Goal: Check status: Check status

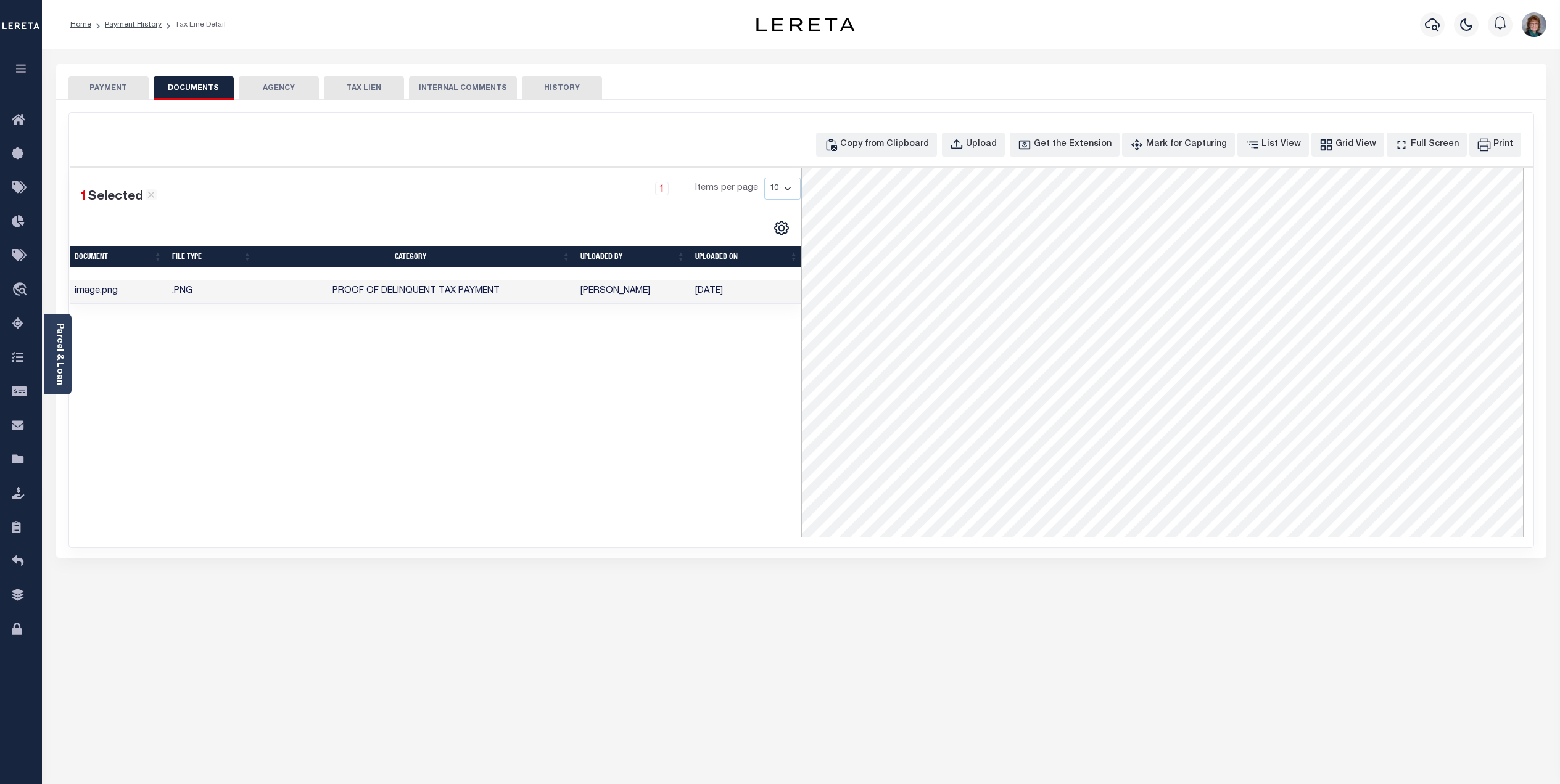
select select "DUE"
click at [107, 89] on button "PAYMENT" at bounding box center [109, 88] width 80 height 24
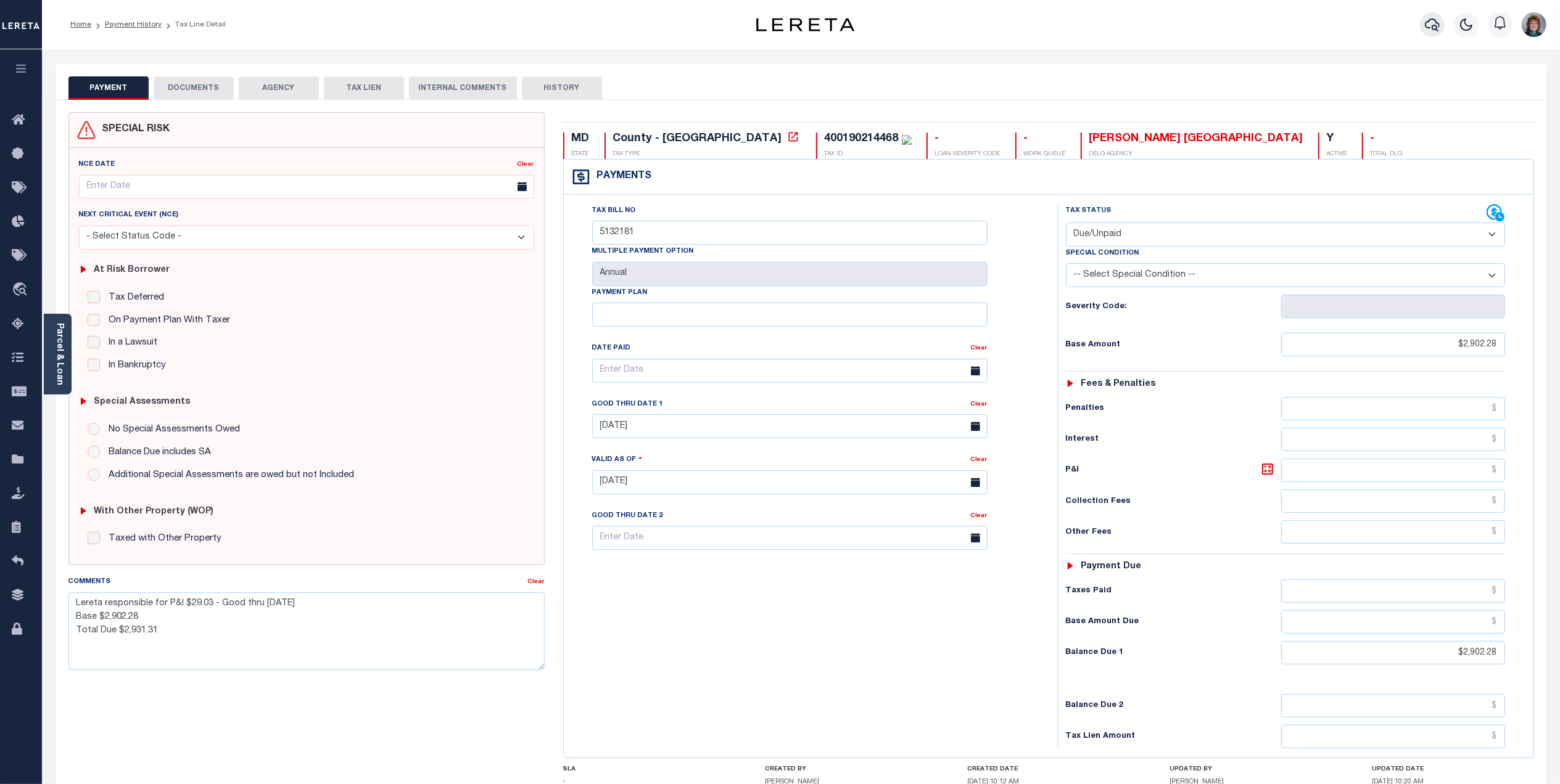
click at [1429, 31] on icon "button" at bounding box center [1432, 24] width 15 height 15
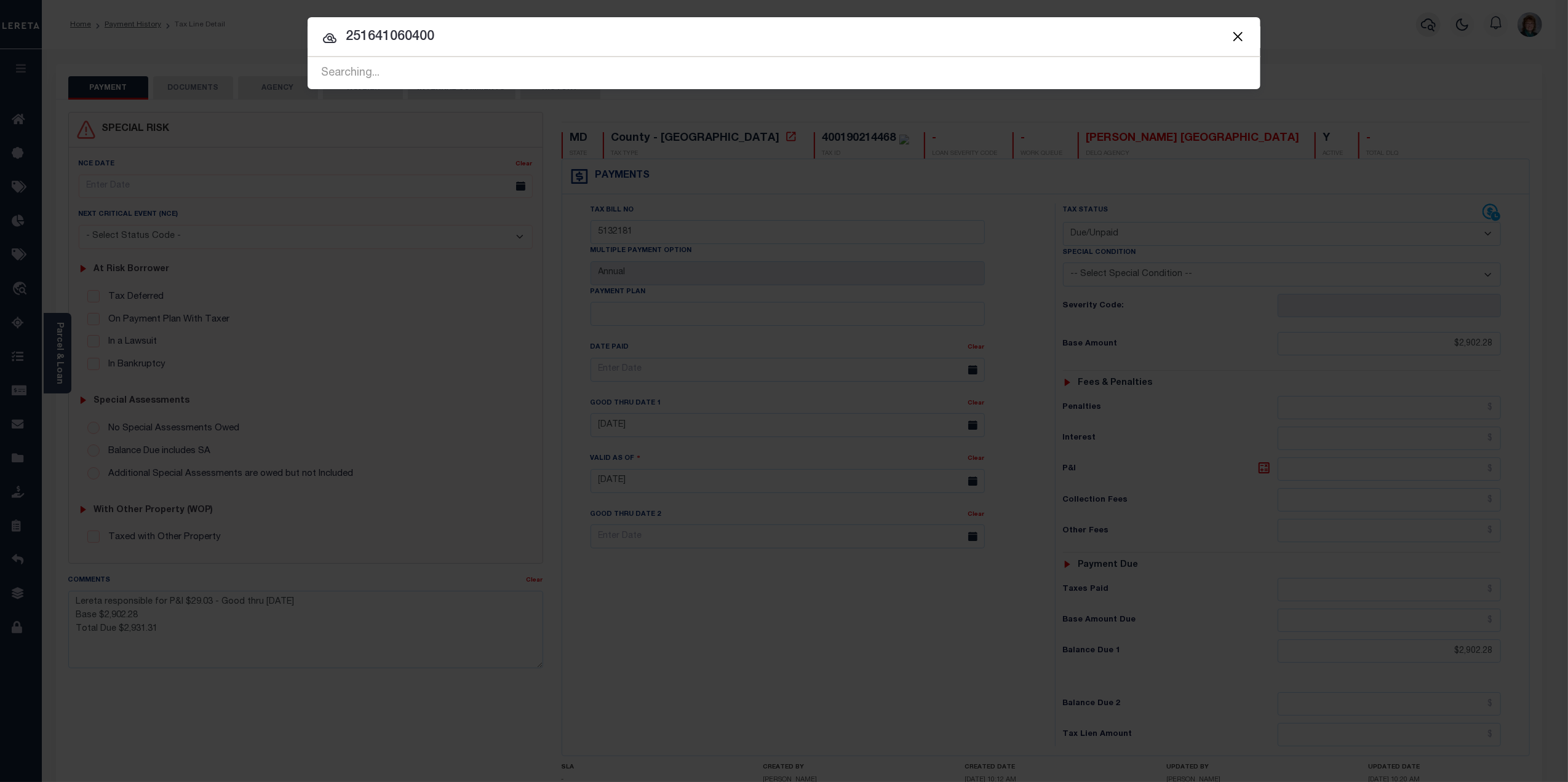
type input "251641060400"
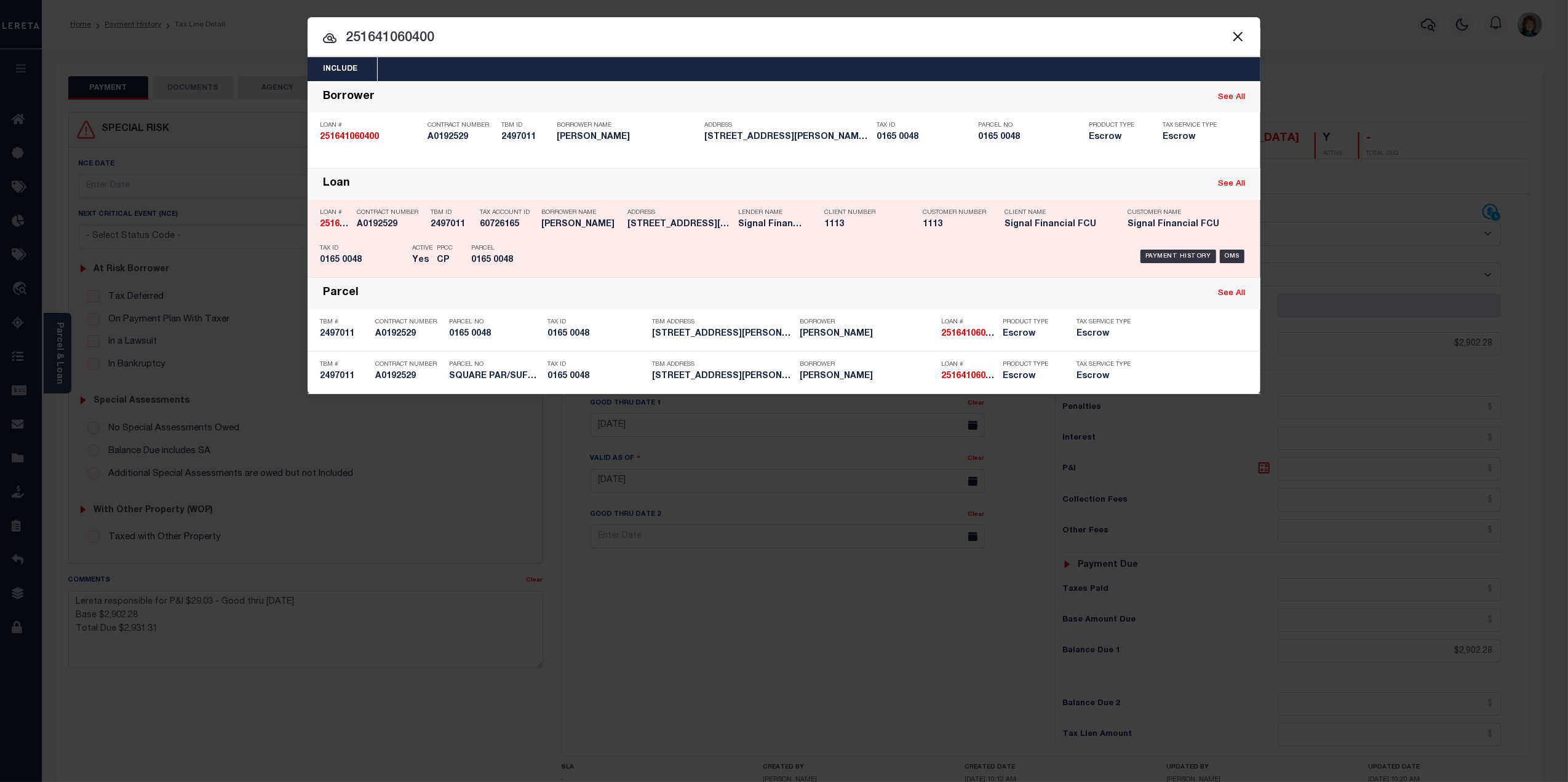
click at [1179, 246] on div "Payment History OMS" at bounding box center [896, 257] width 703 height 36
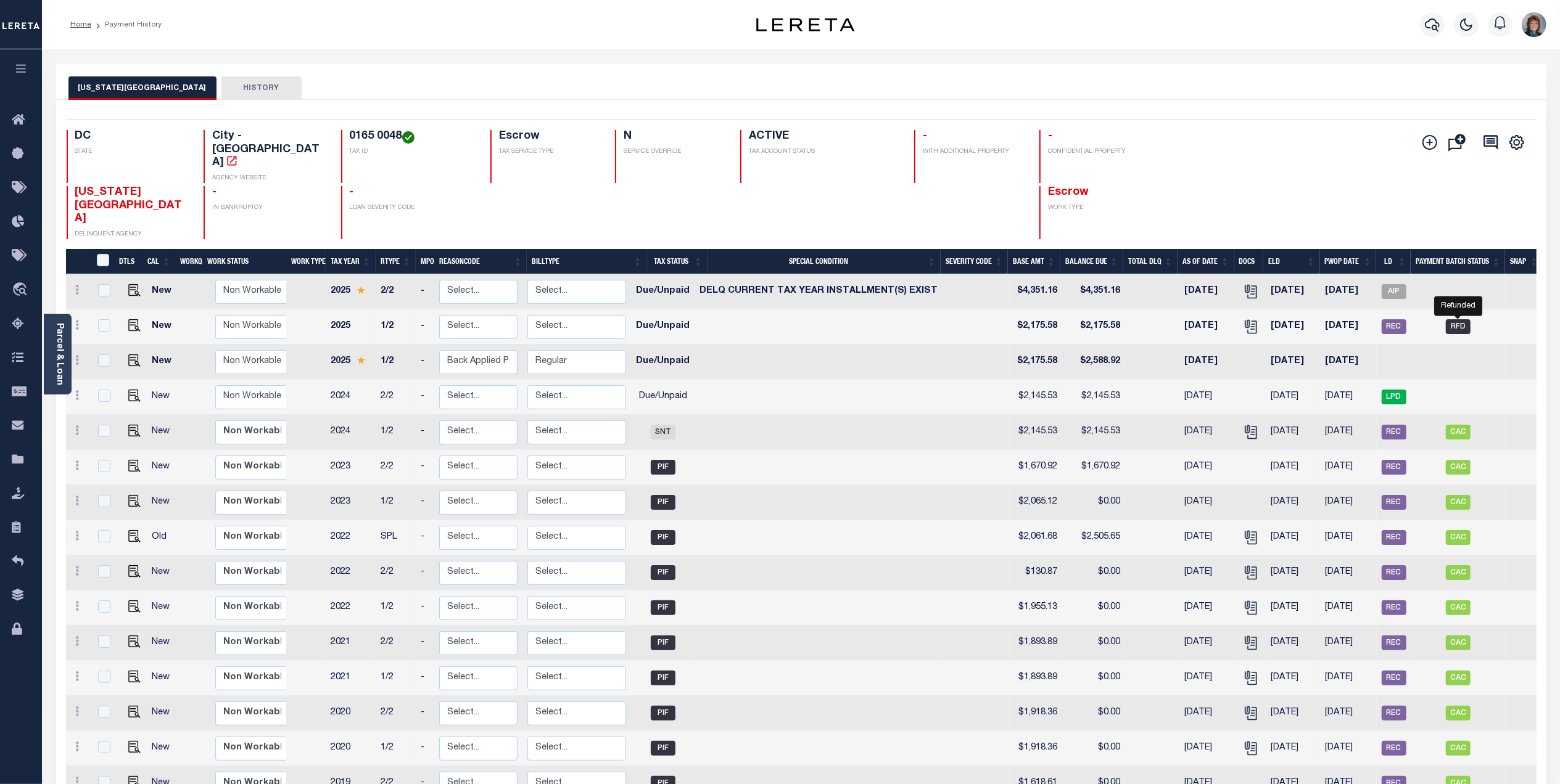
click at [1461, 319] on span "RFD" at bounding box center [1458, 327] width 25 height 15
checkbox input "true"
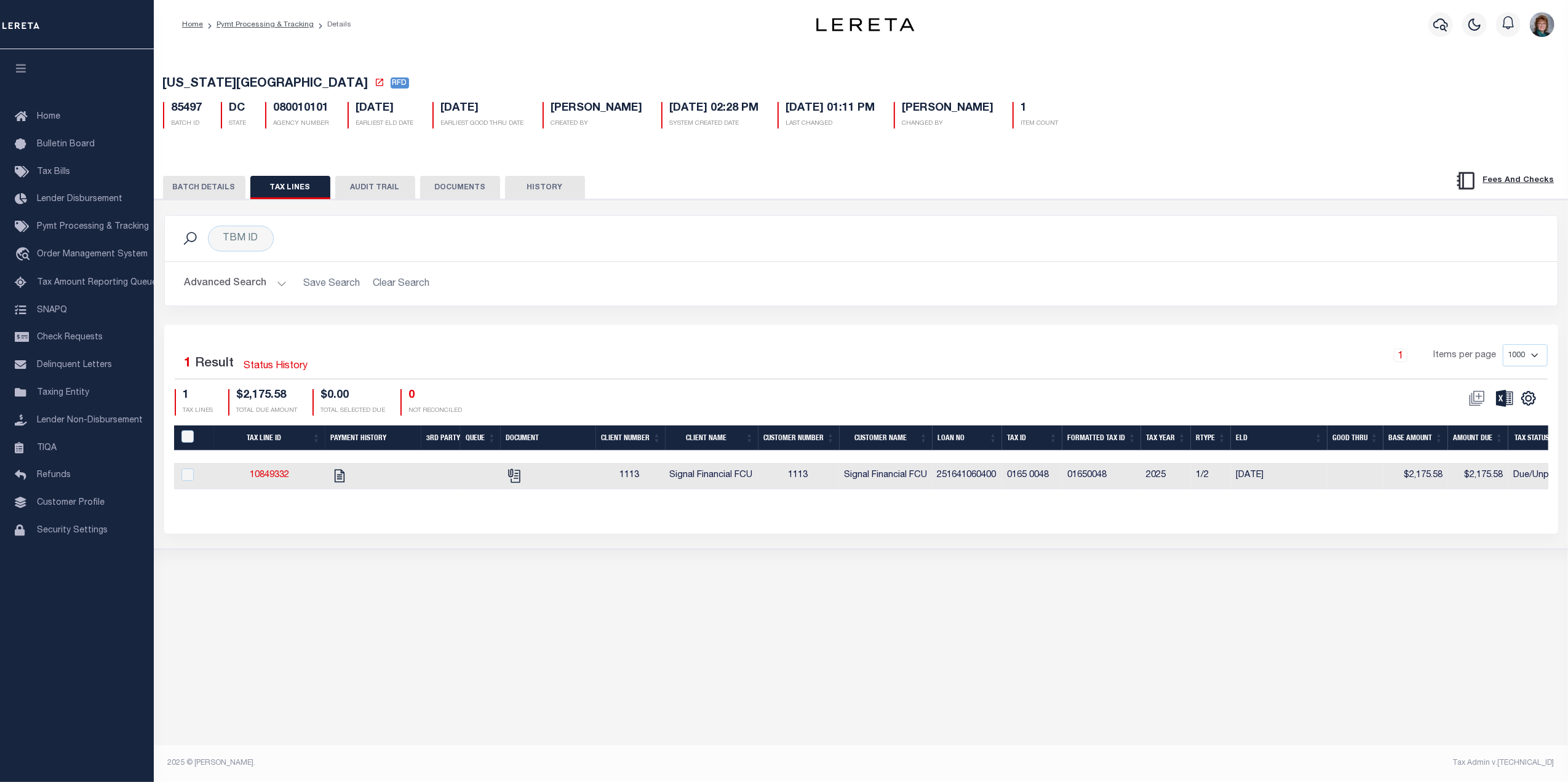
click at [200, 185] on button "BATCH DETAILS" at bounding box center [205, 187] width 83 height 24
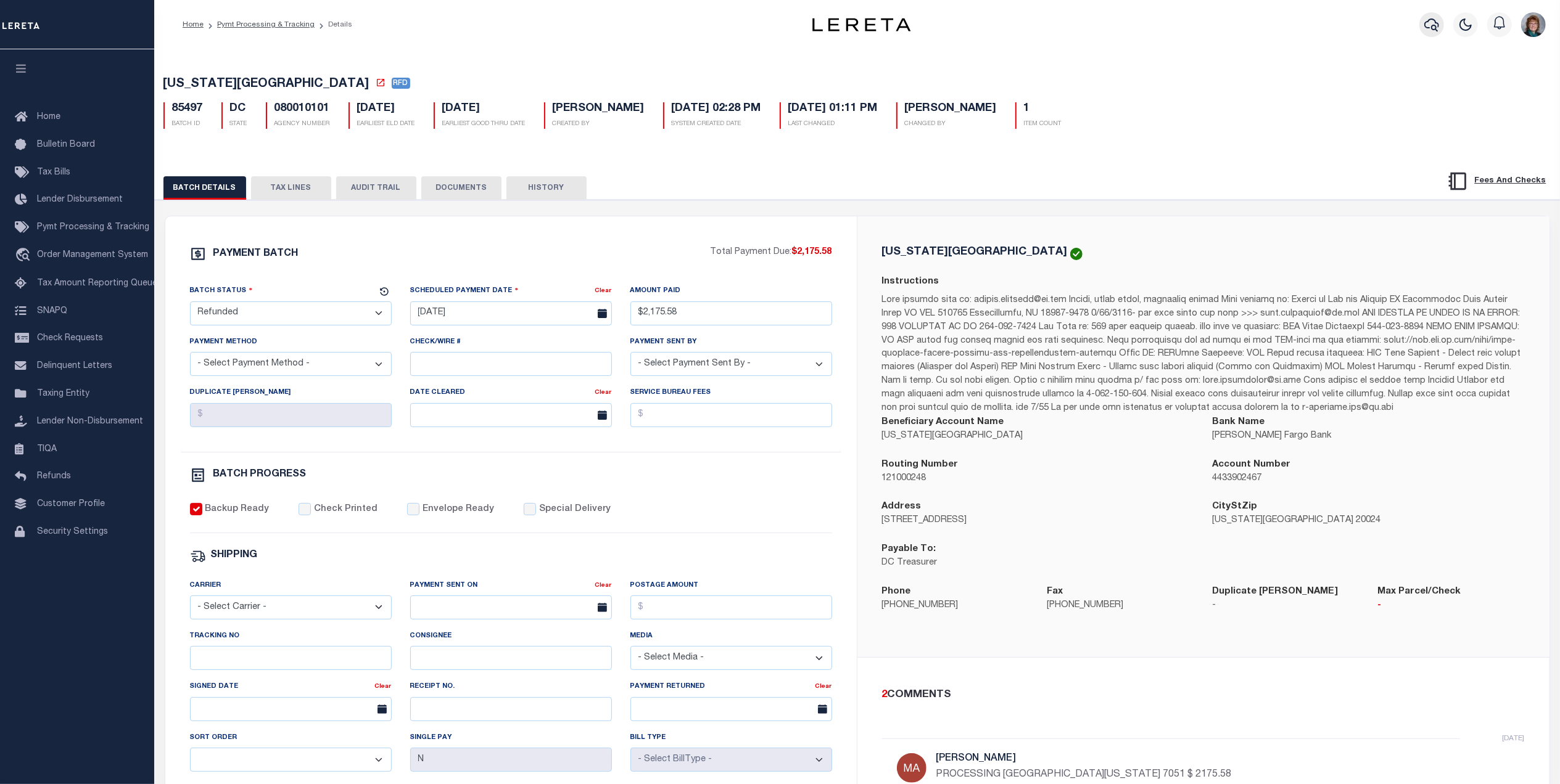
click at [1431, 21] on icon "button" at bounding box center [1431, 24] width 15 height 15
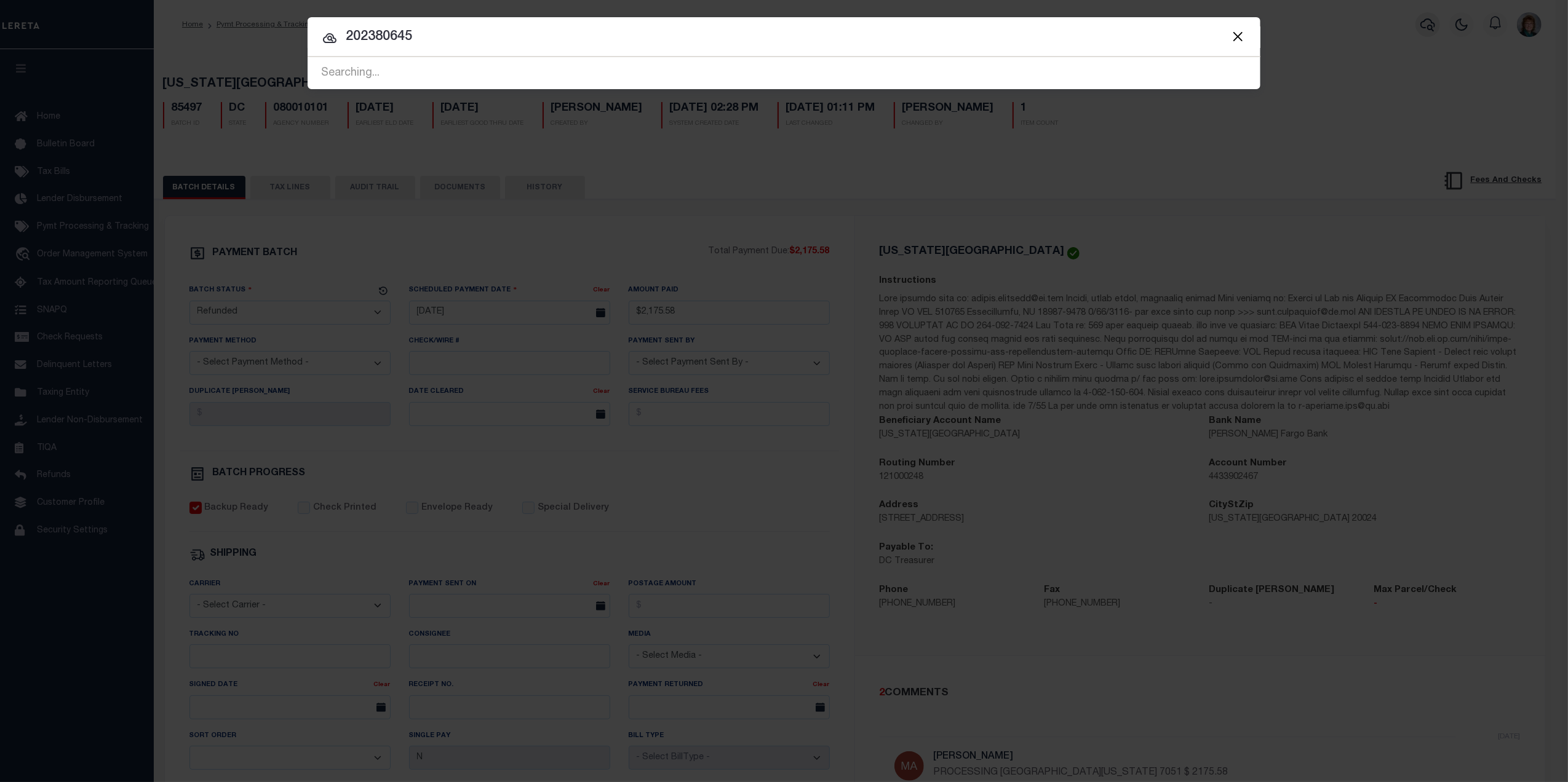
type input "202380645"
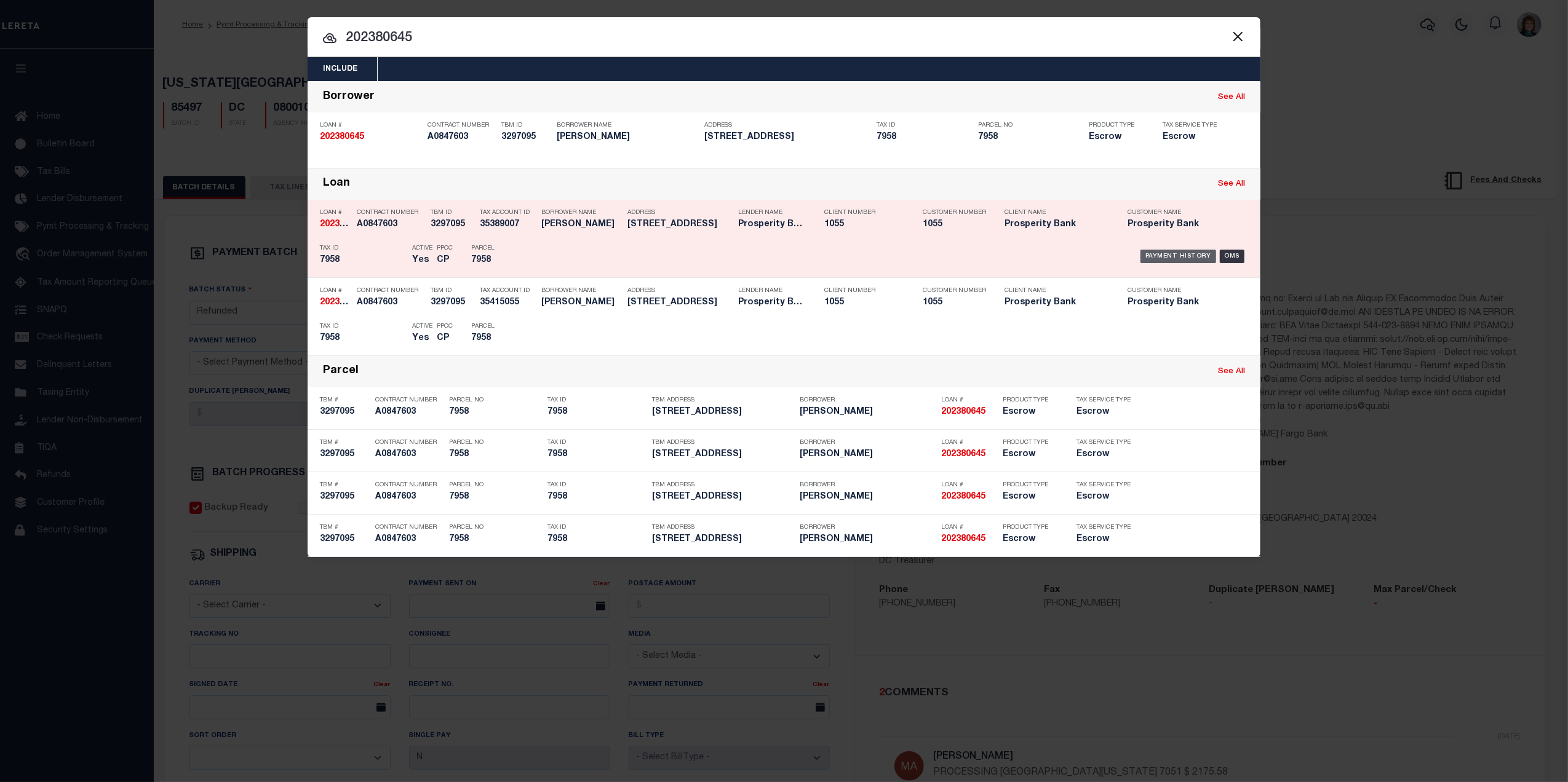
click at [1184, 254] on div "Payment History" at bounding box center [1179, 256] width 76 height 14
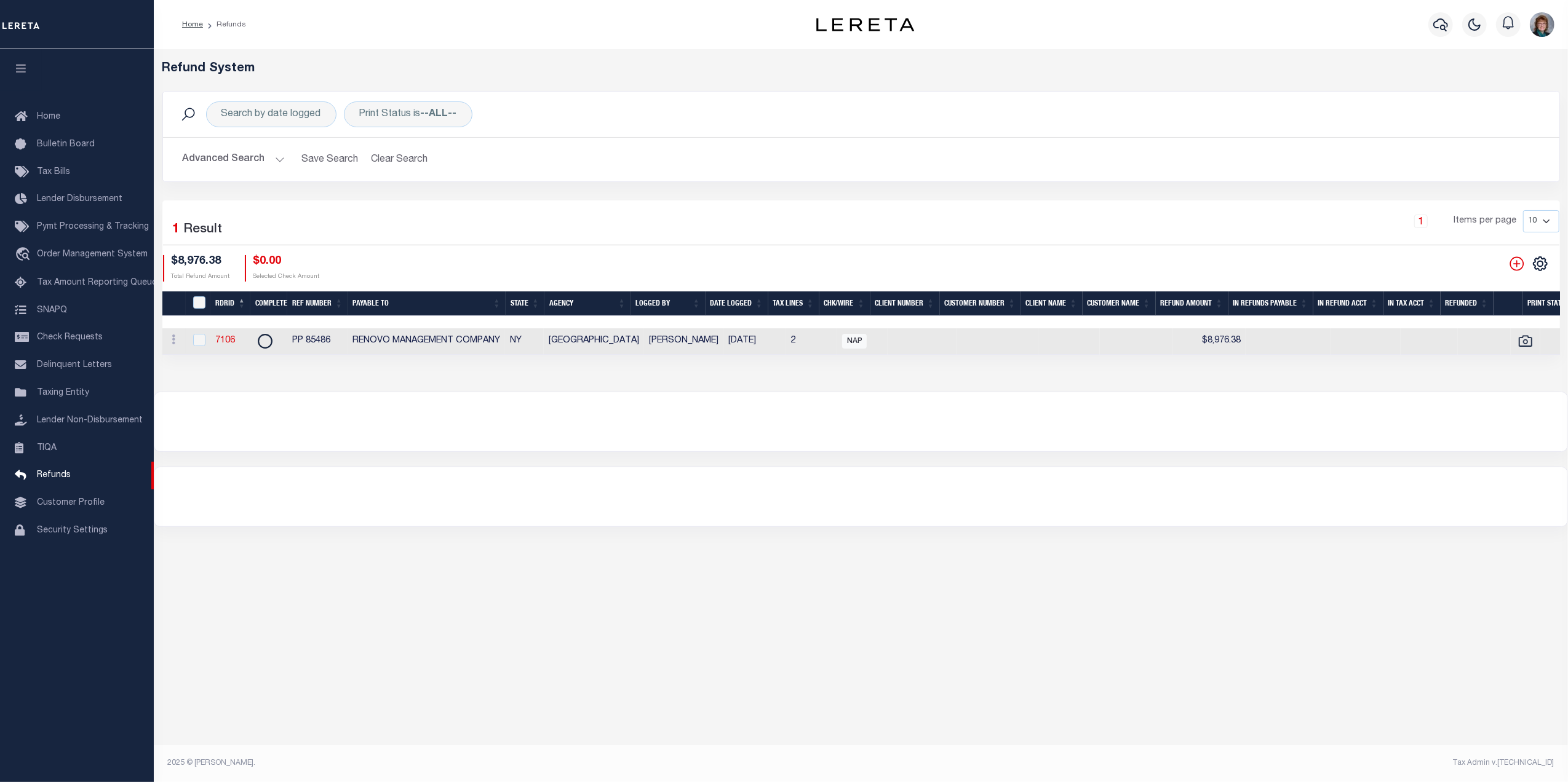
click at [210, 163] on button "Advanced Search" at bounding box center [233, 160] width 102 height 24
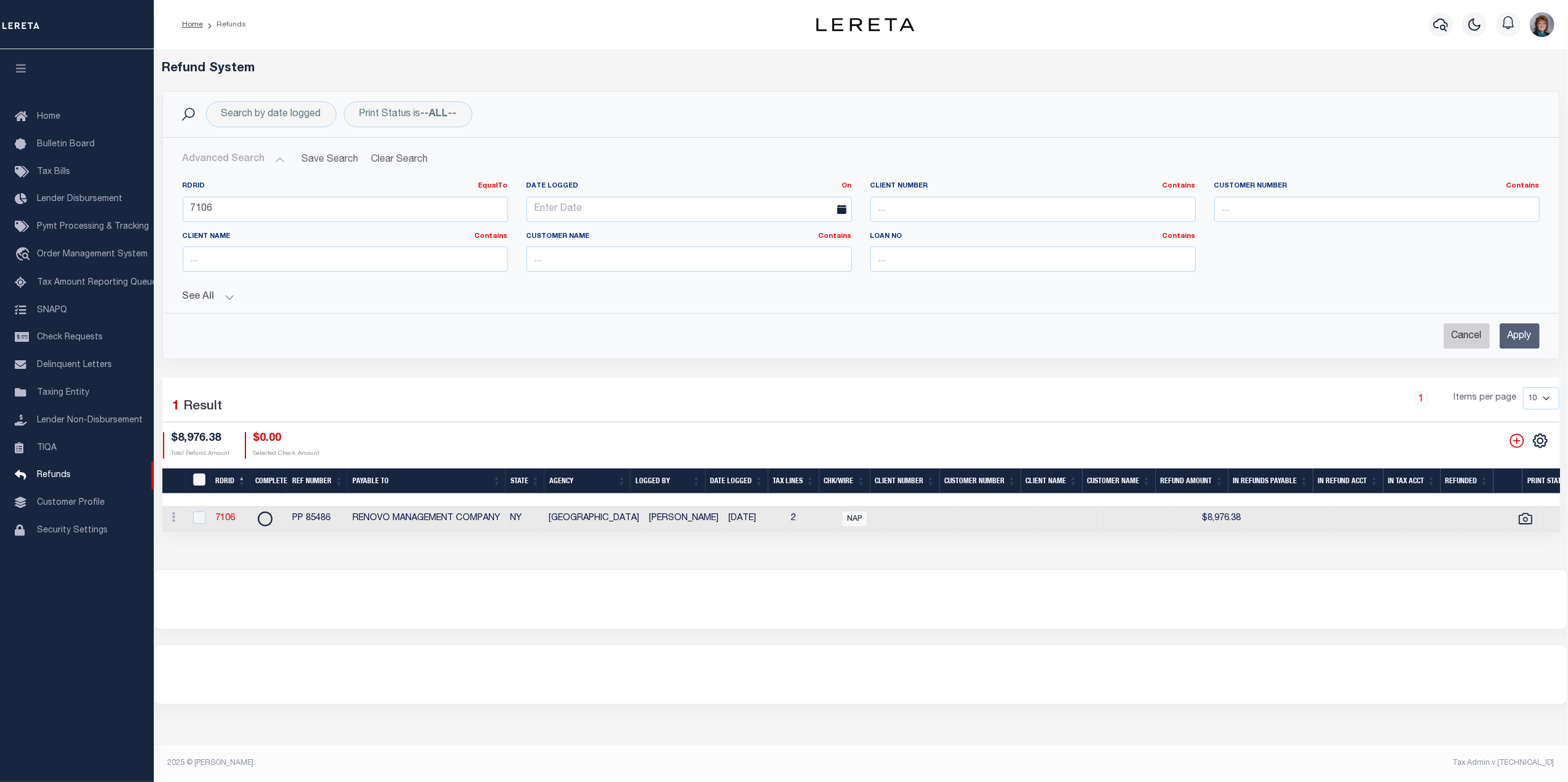
click at [1455, 345] on input "Cancel" at bounding box center [1467, 336] width 46 height 25
checkbox input "true"
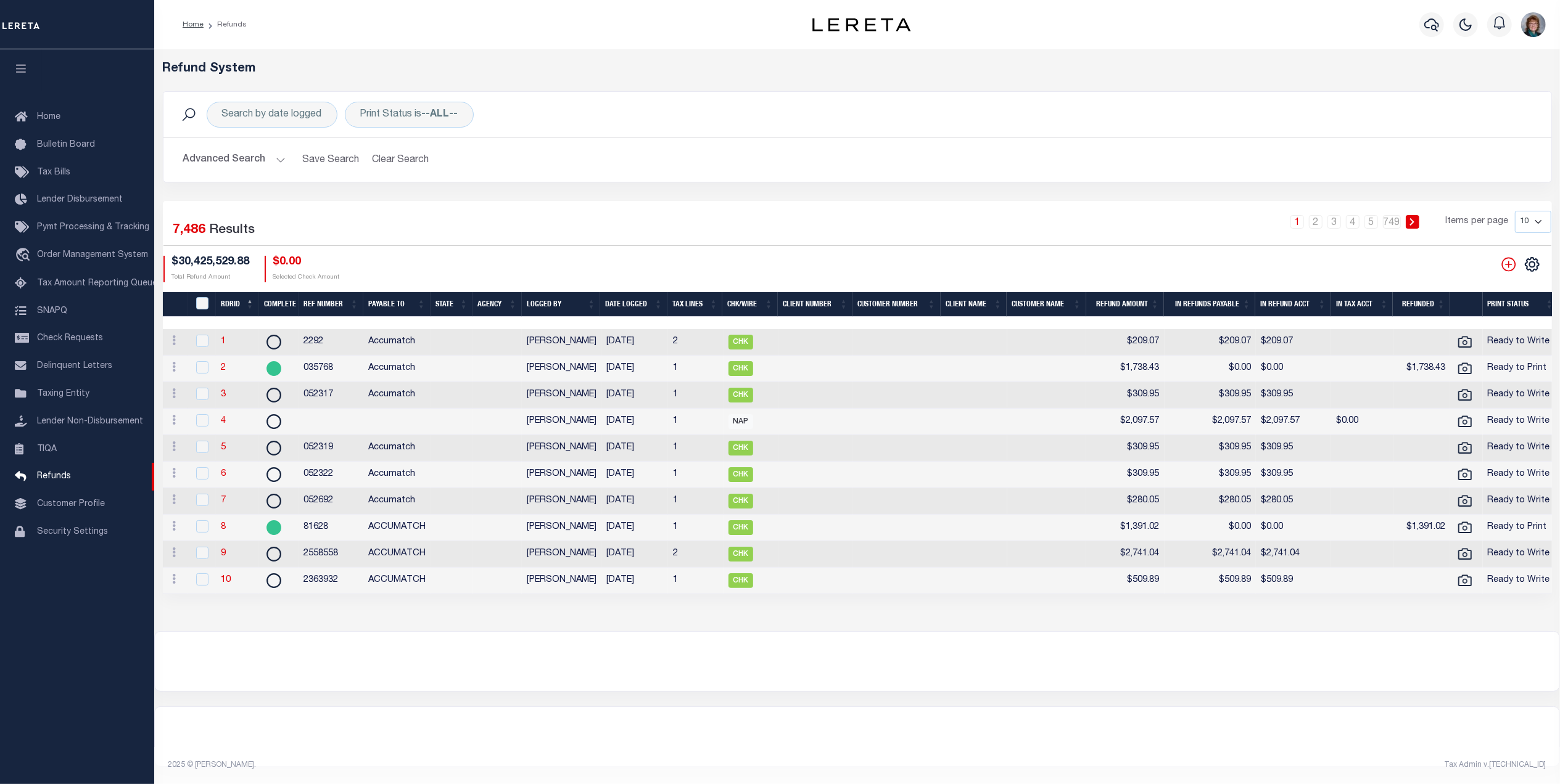
click at [224, 155] on button "Advanced Search" at bounding box center [234, 160] width 102 height 24
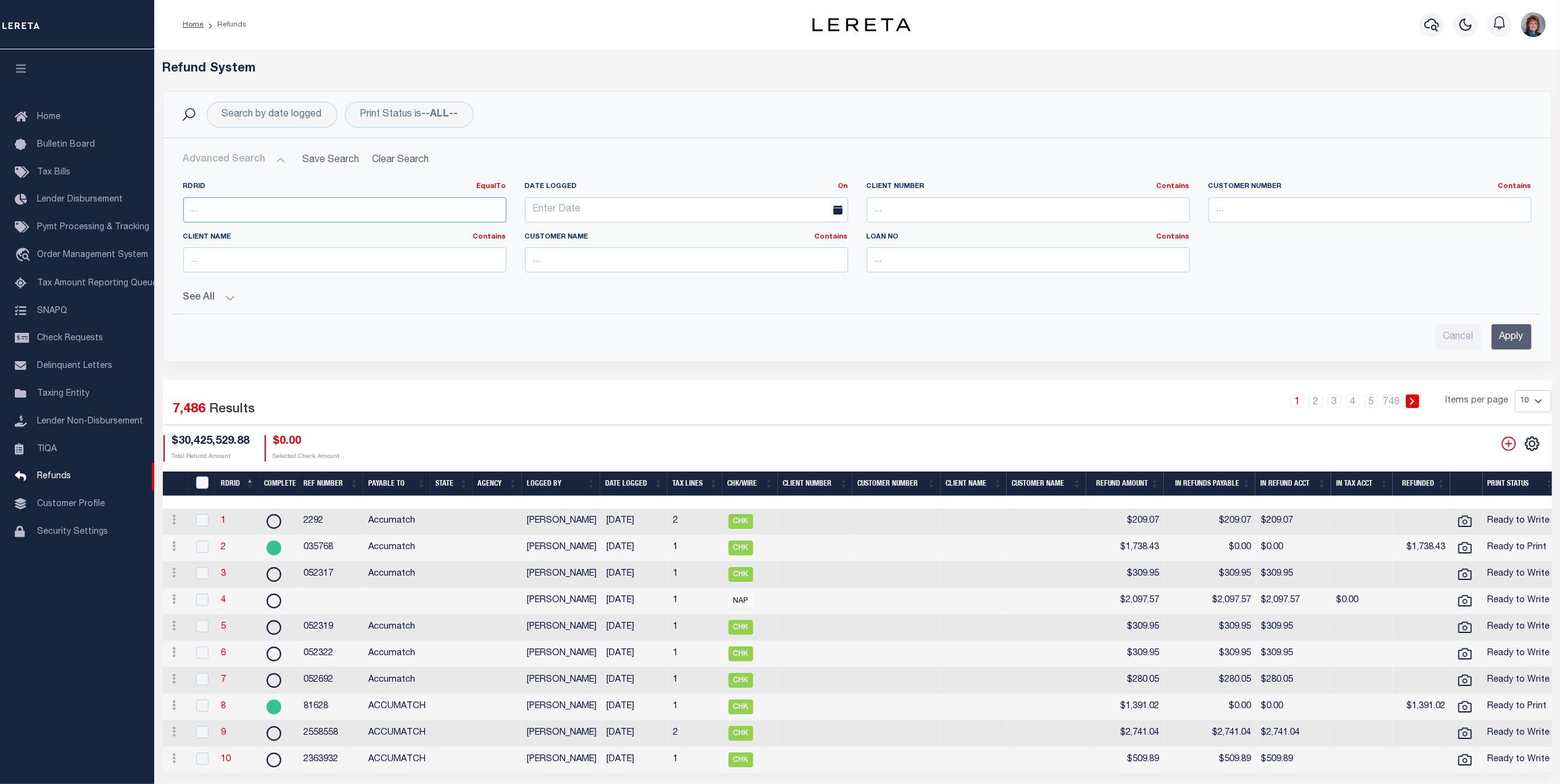
click at [237, 209] on input "number" at bounding box center [345, 209] width 323 height 25
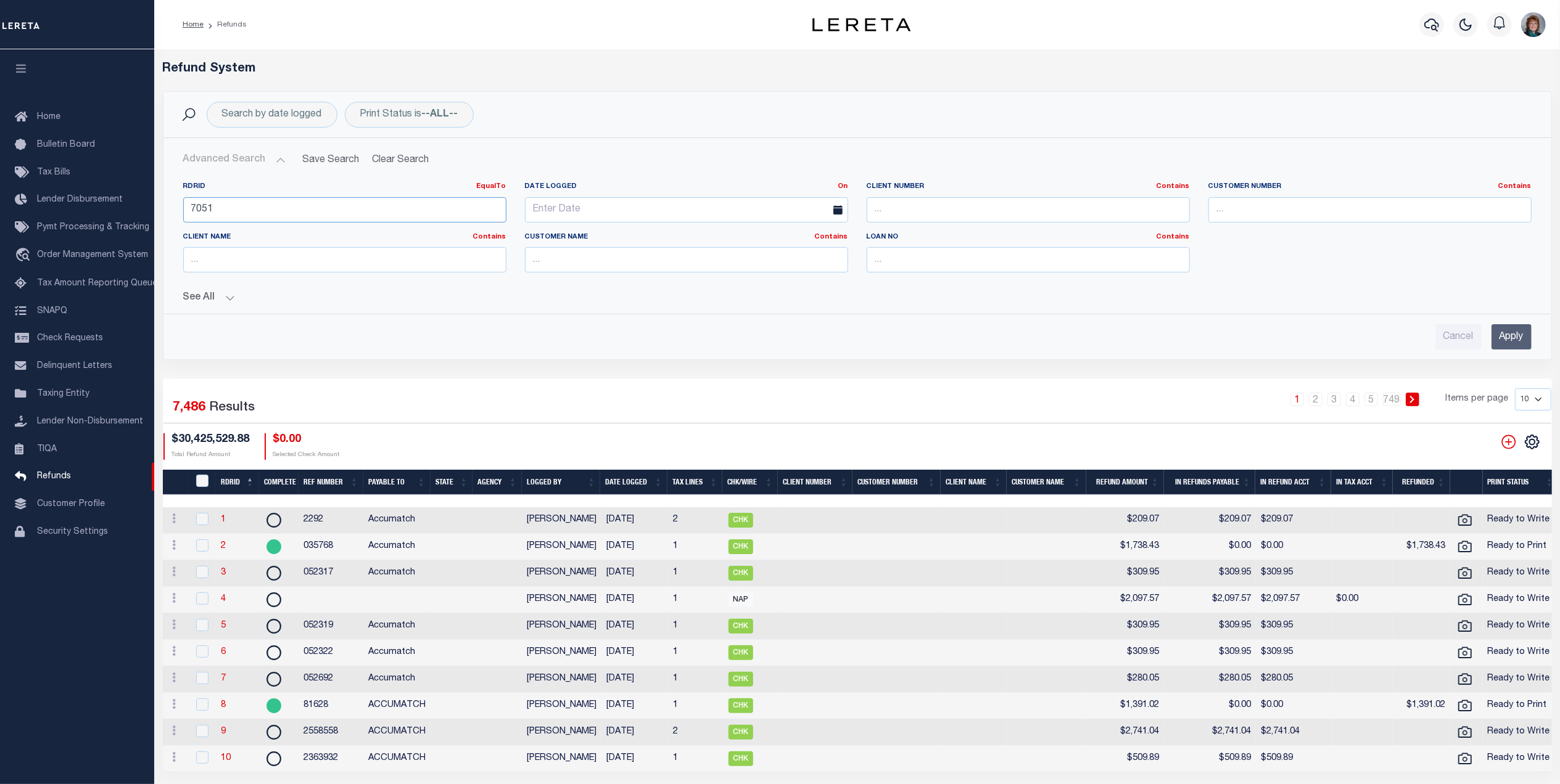
type input "7051"
click at [1496, 344] on input "Apply" at bounding box center [1511, 337] width 40 height 25
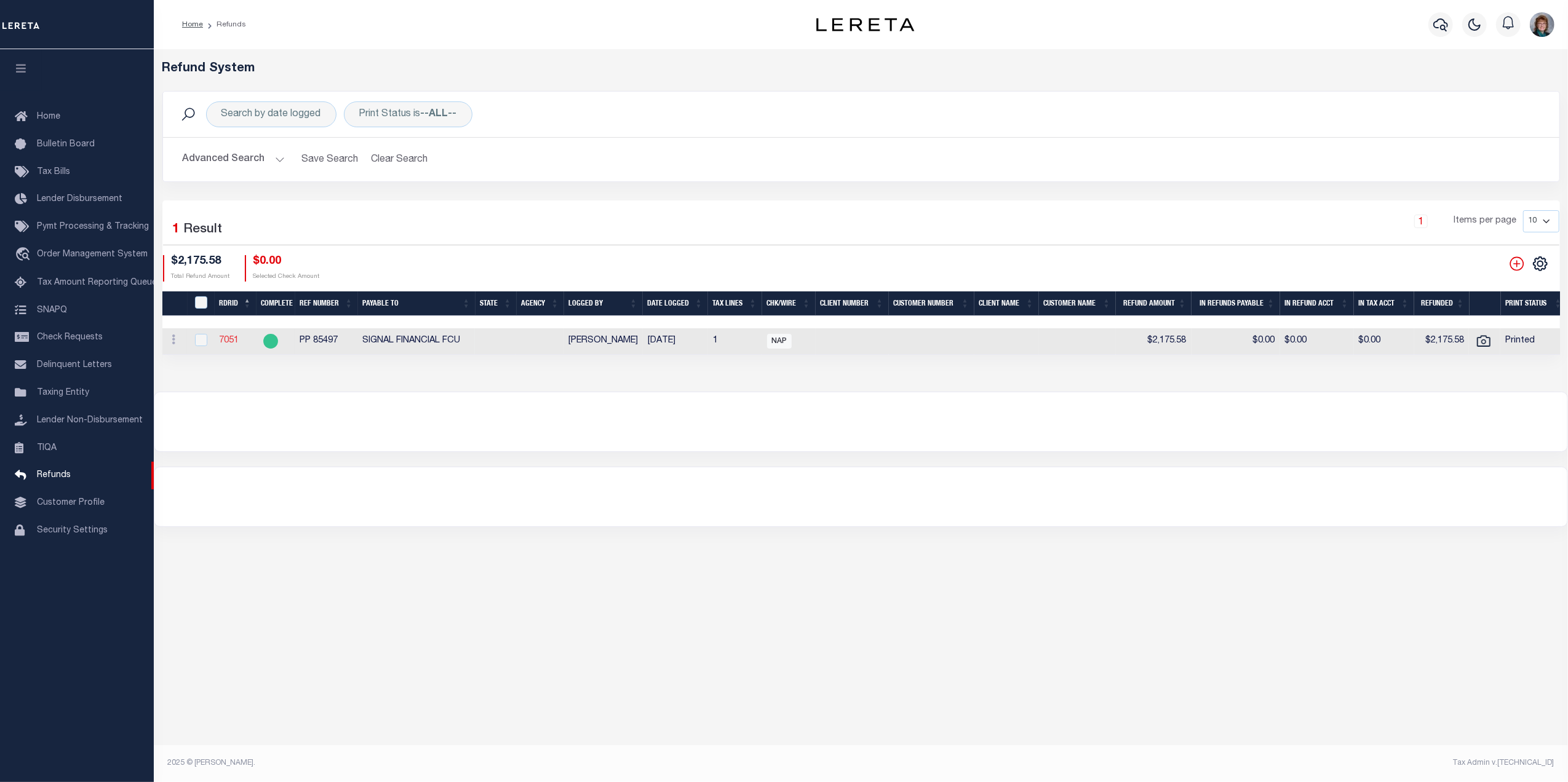
click at [227, 345] on link "7051" at bounding box center [229, 341] width 20 height 9
checkbox input "true"
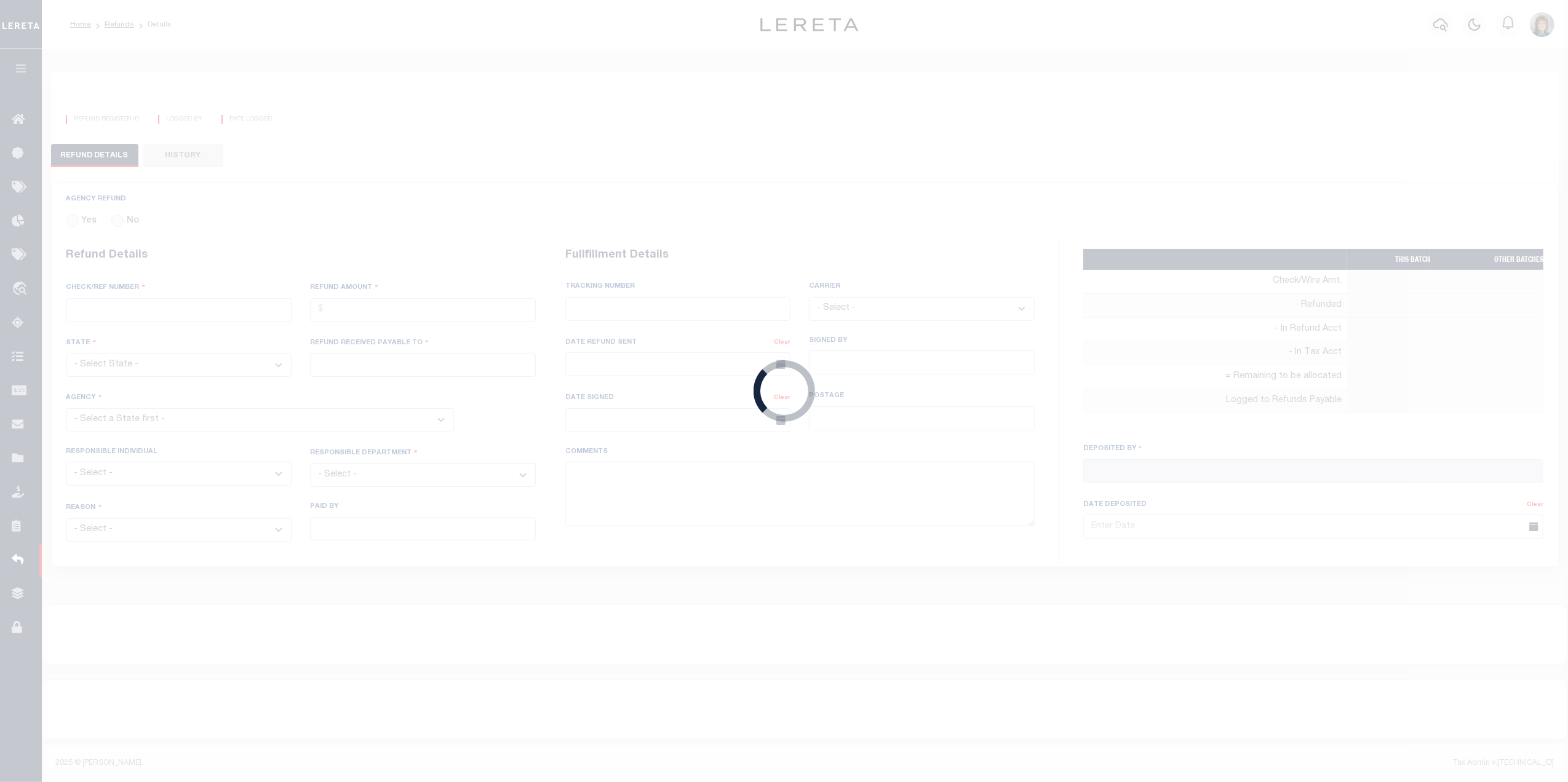
radio input "true"
type input "PP 85497"
type input "$2,175.58"
type input "SIGNAL FINANCIAL FCU"
select select "James, Sherry"
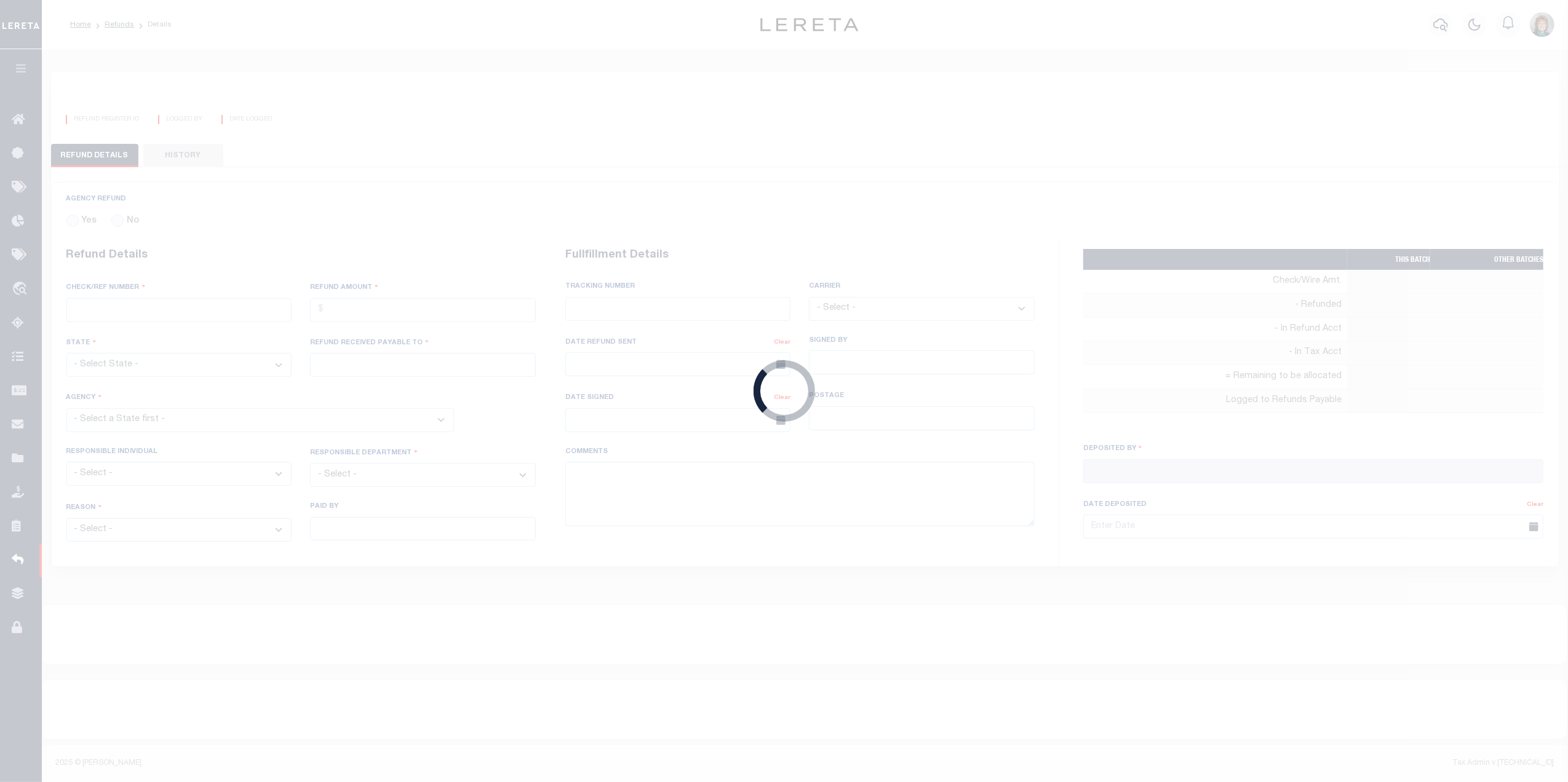
select select "OTH"
select select "OVP"
type input "8812 2220 7131"
select select "FDX"
type textarea "THIS IS FROM RFR REPORT; FORWARDING ACCUMATCH CHECK# 8604 TO SIGNAL FINANCIAL F…"
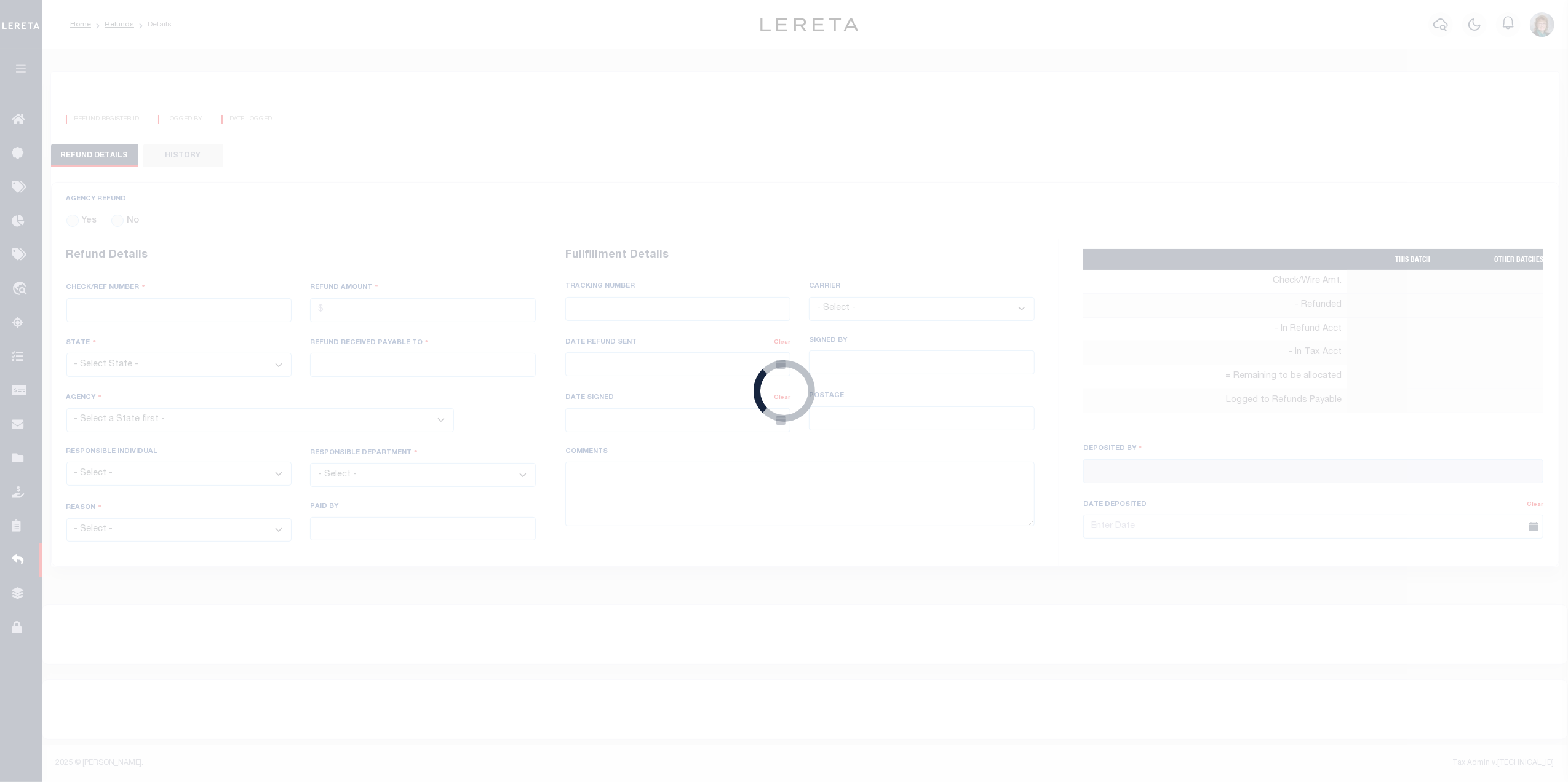
type input "Martinez, Myrna"
type input "05/02/2025"
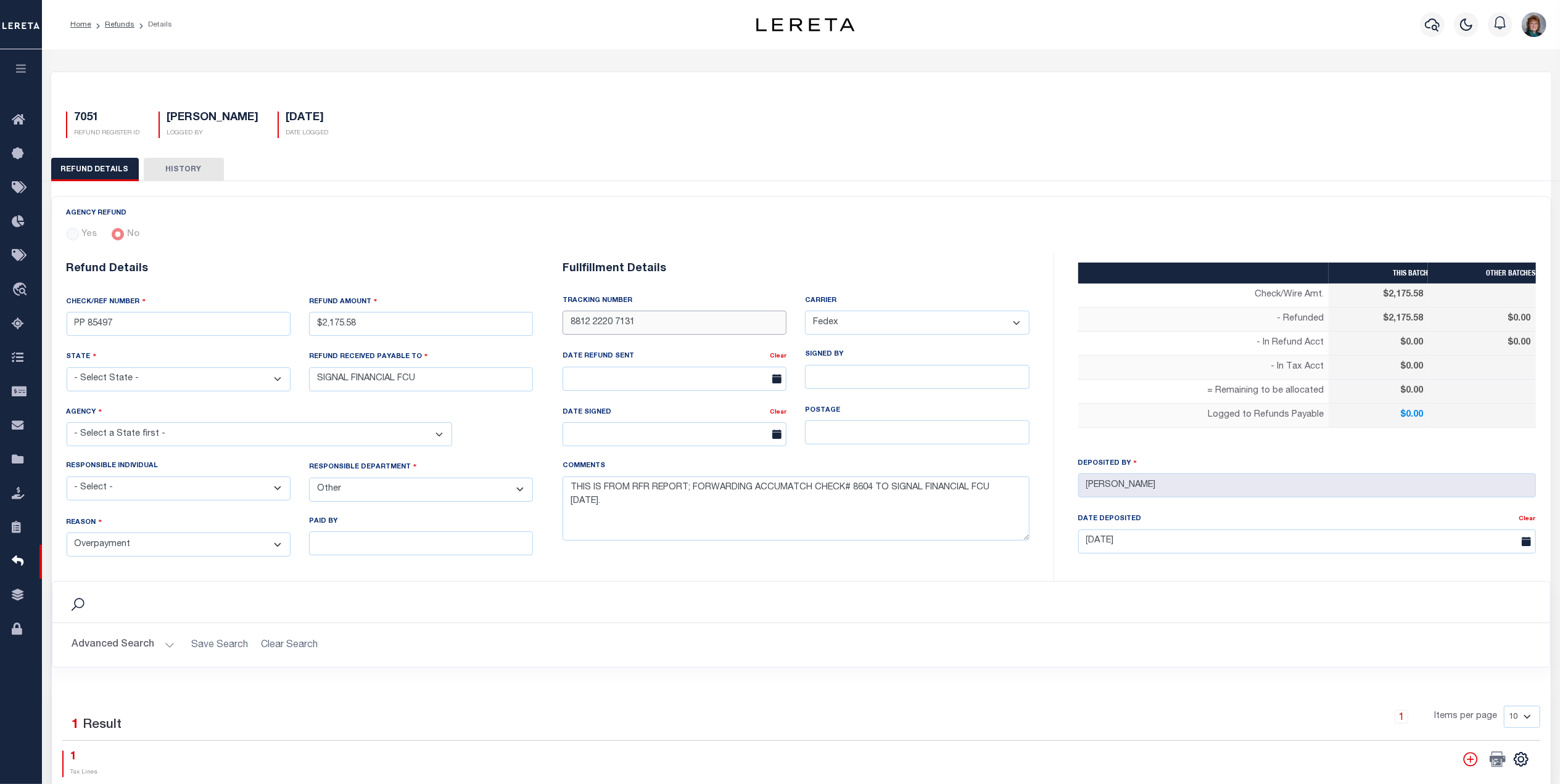
drag, startPoint x: 647, startPoint y: 322, endPoint x: 558, endPoint y: 324, distance: 89.0
click at [558, 324] on div "TRACKING NUMBER 8812 2220 7131" at bounding box center [674, 322] width 242 height 54
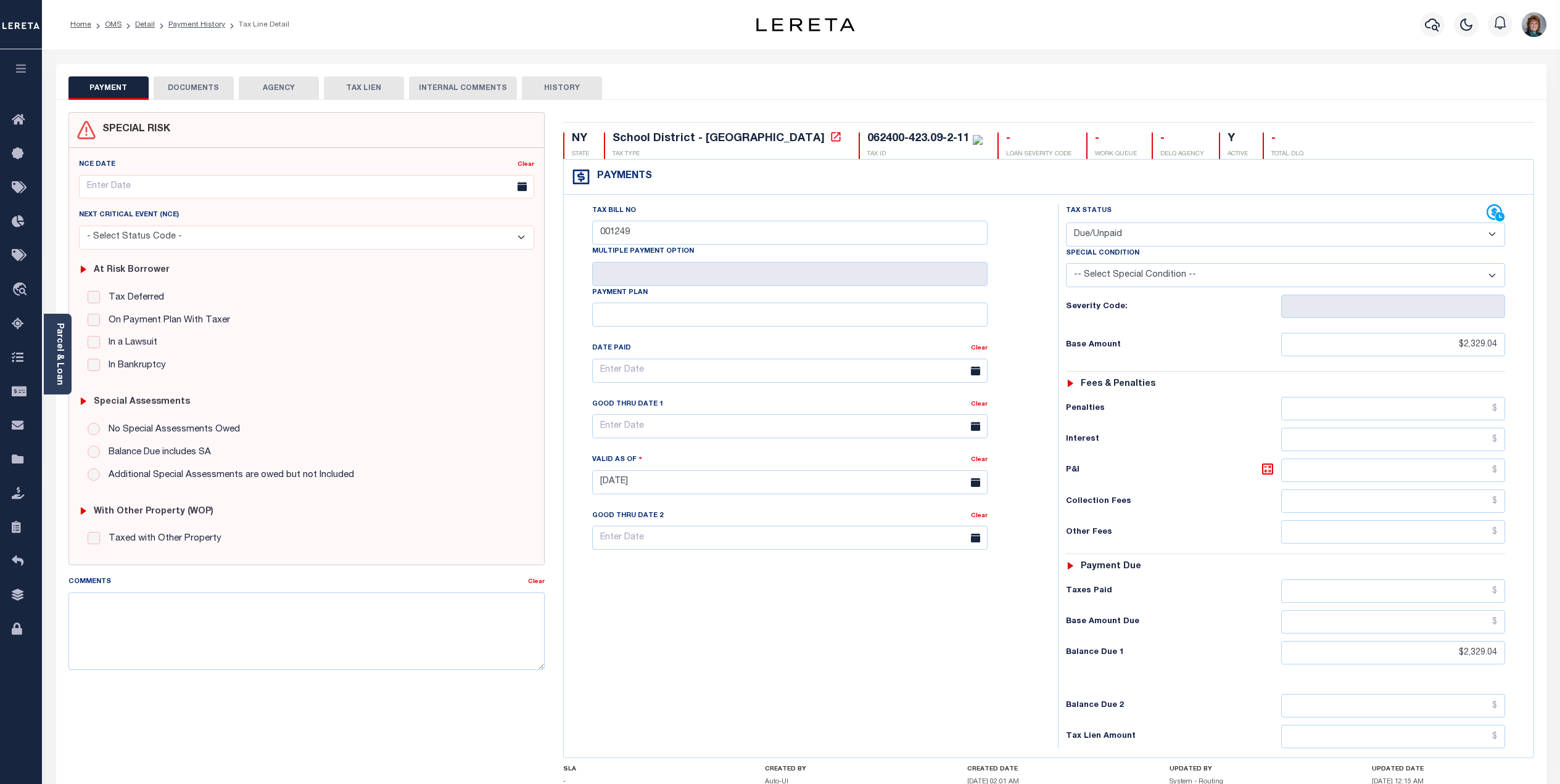
select select "DUE"
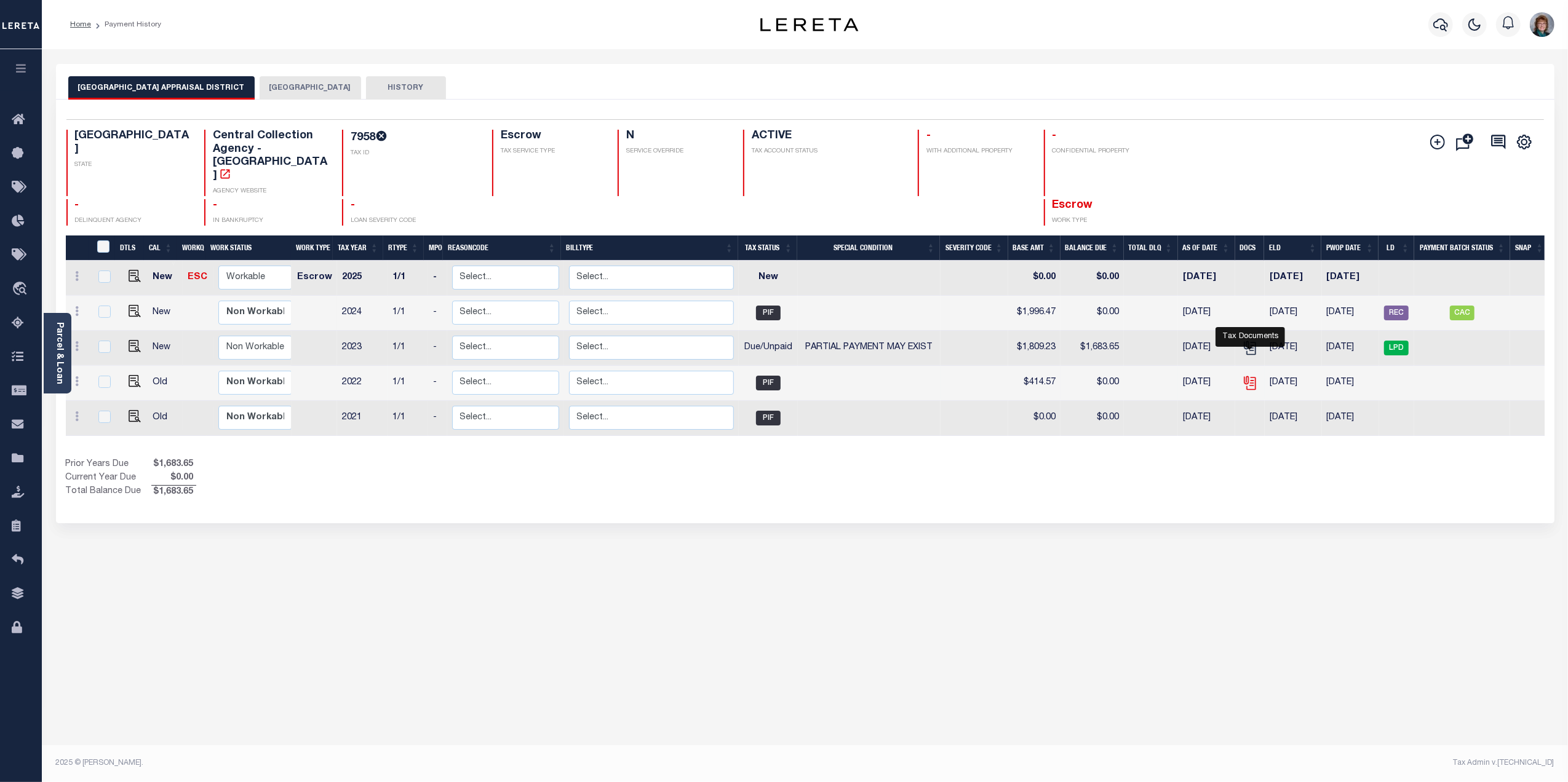
click at [1250, 375] on icon "" at bounding box center [1250, 383] width 16 height 16
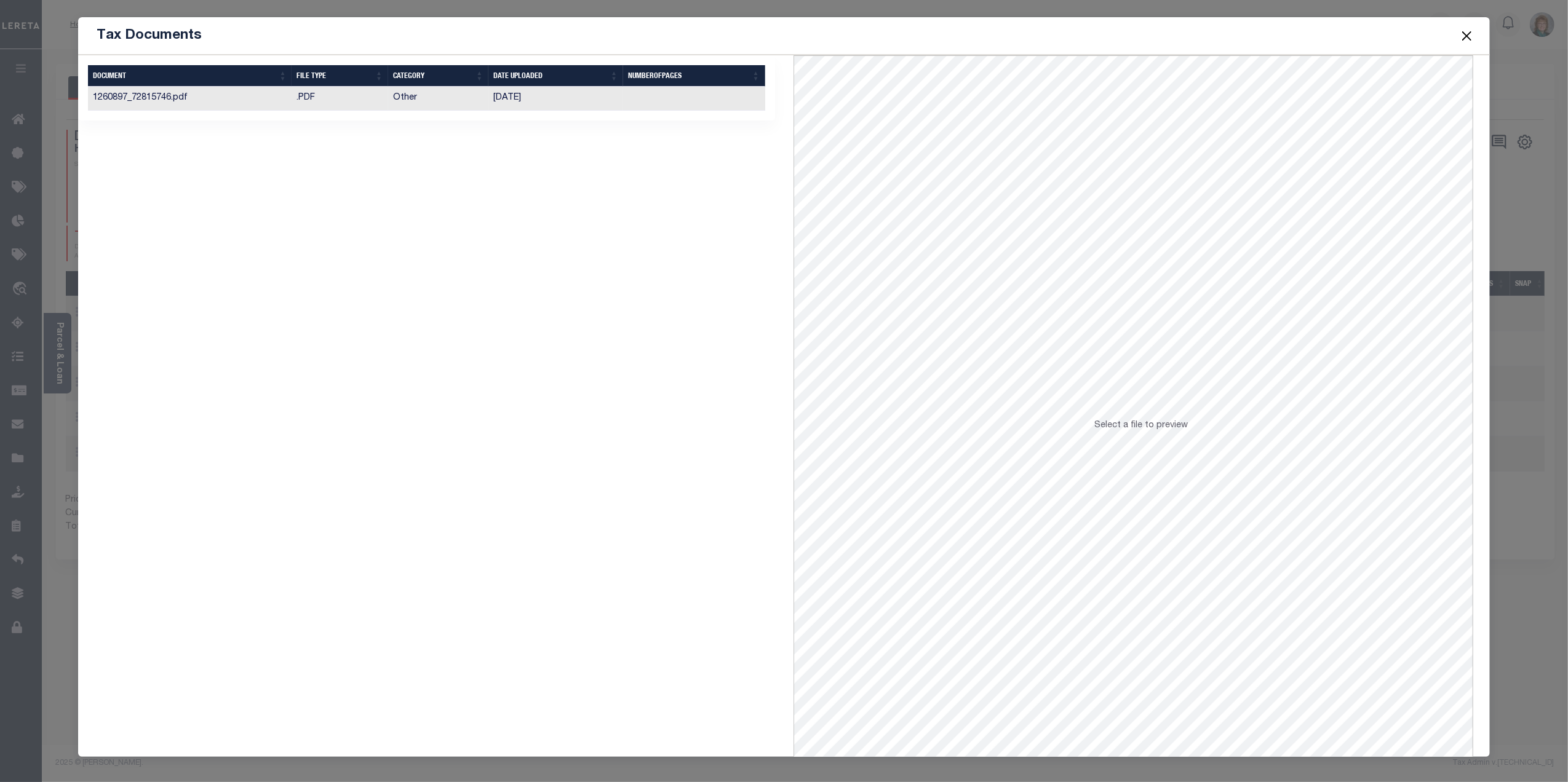
click at [375, 102] on td ".PDF" at bounding box center [339, 99] width 96 height 24
click at [1465, 34] on button "Close" at bounding box center [1467, 36] width 16 height 16
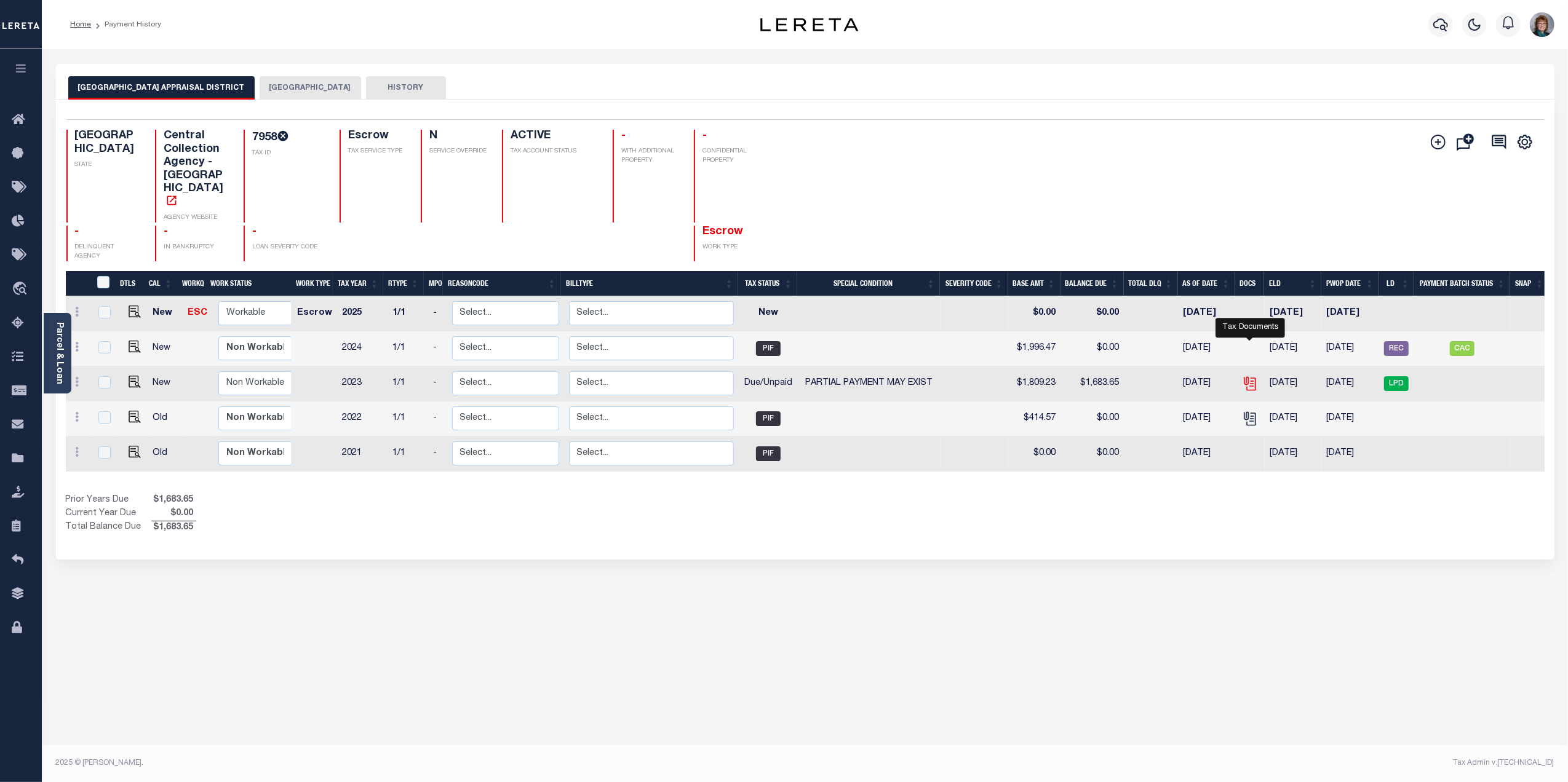
click at [1255, 378] on icon "" at bounding box center [1251, 384] width 9 height 13
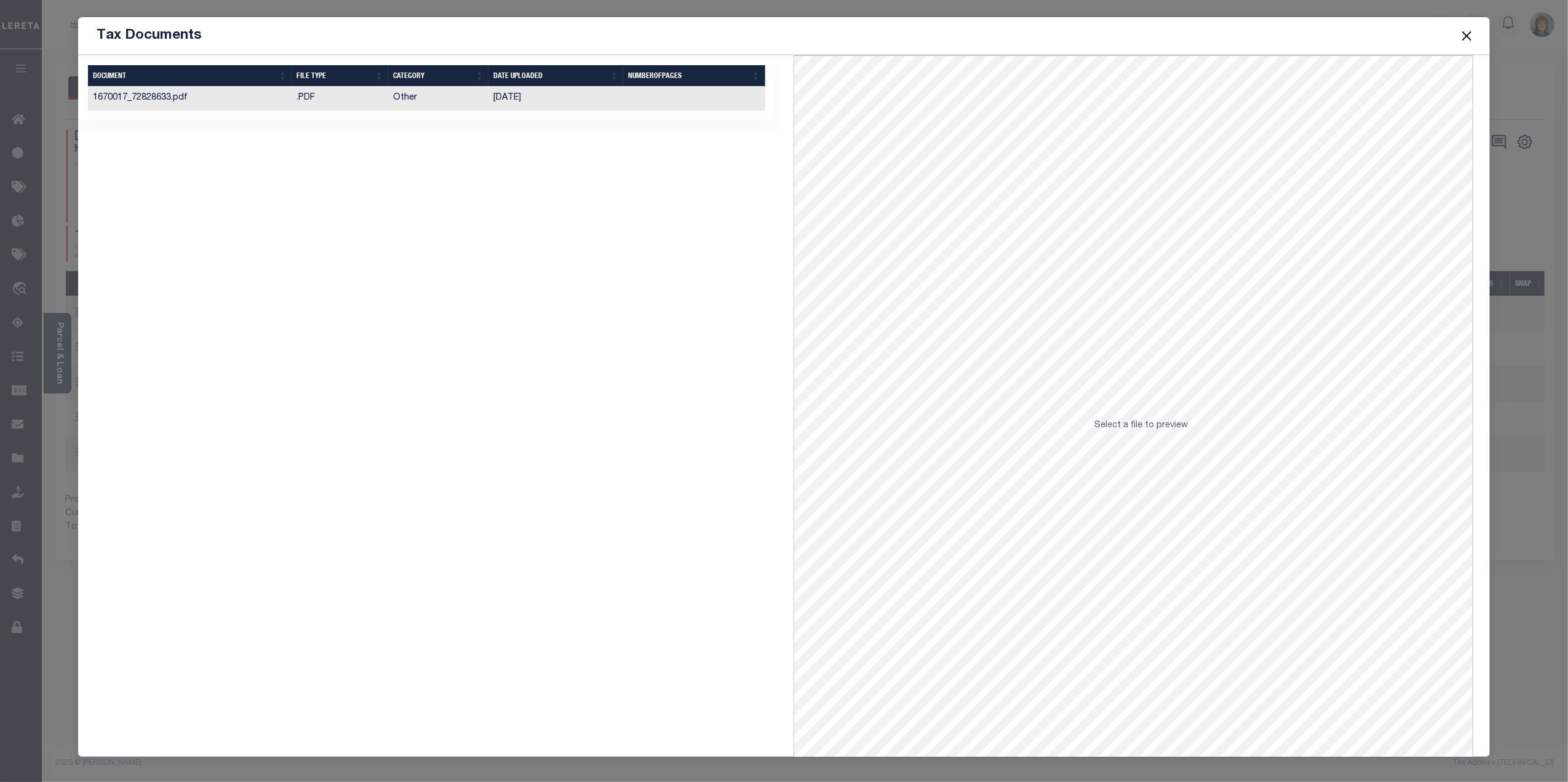
click at [345, 100] on td ".PDF" at bounding box center [339, 99] width 96 height 24
click at [1460, 28] on button "Close" at bounding box center [1467, 36] width 16 height 16
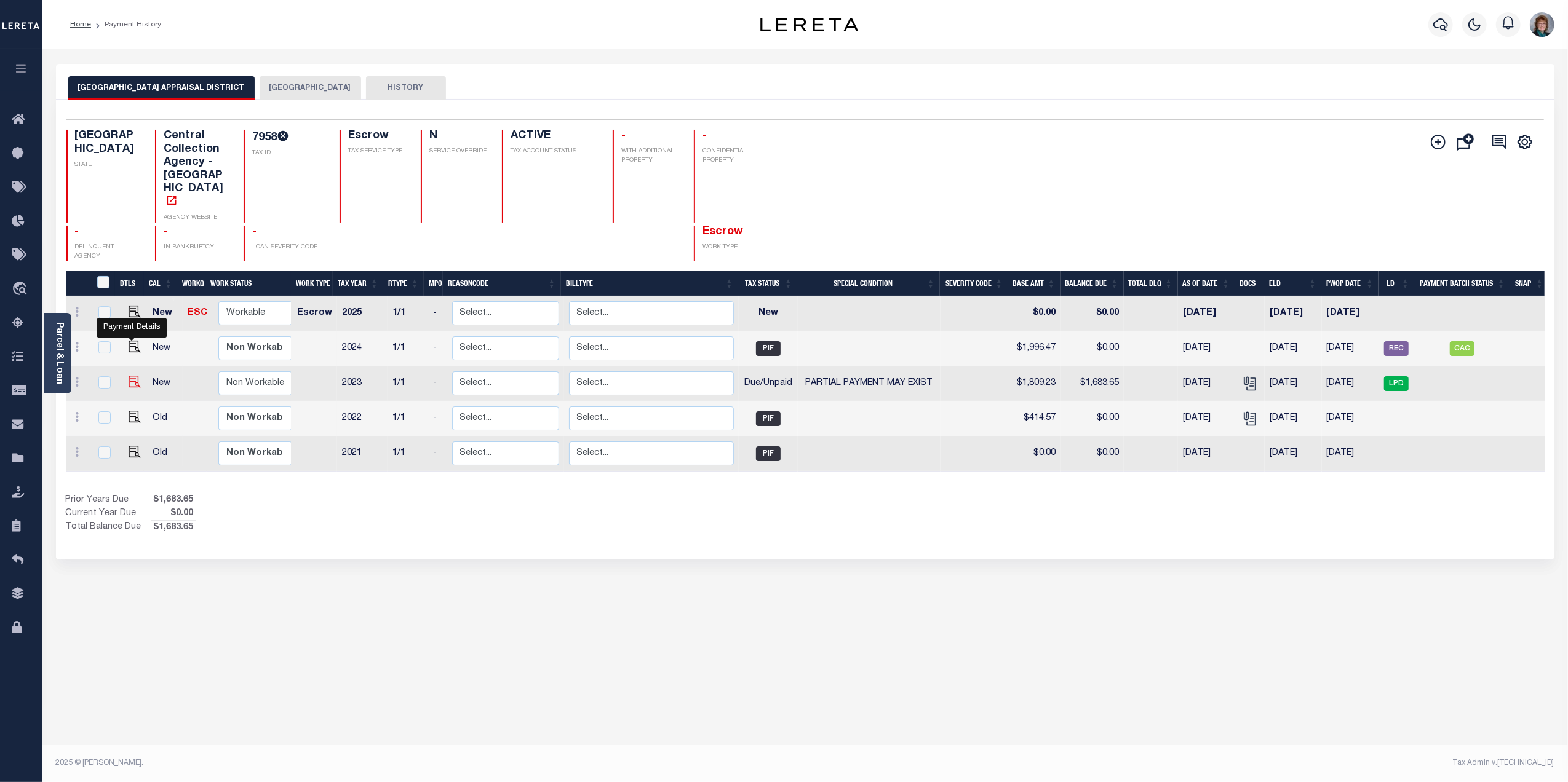
click at [133, 376] on img "" at bounding box center [134, 381] width 12 height 12
checkbox input "true"
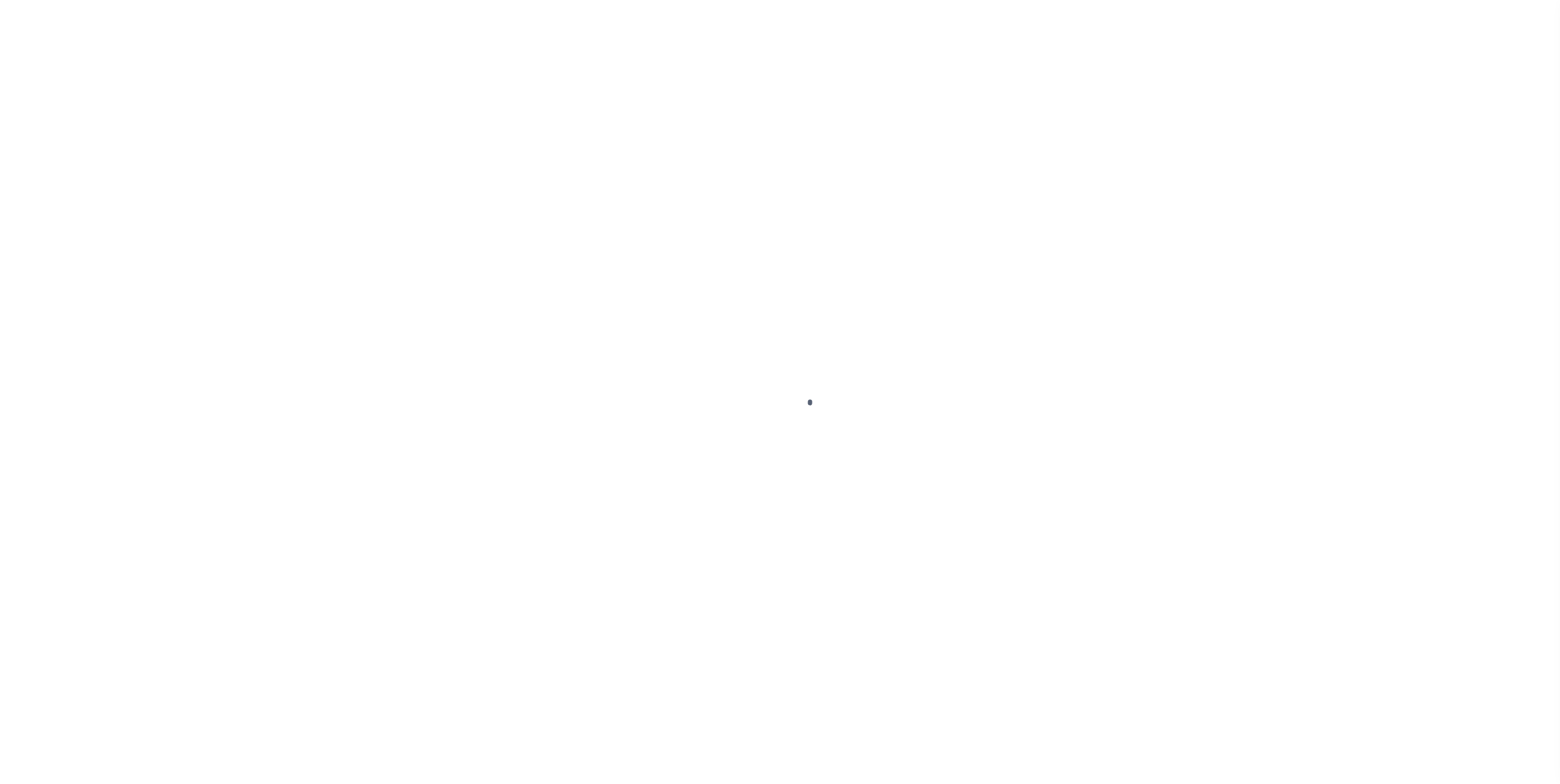
checkbox input "false"
type textarea "Information taken verbally.."
type input "04/30/2025"
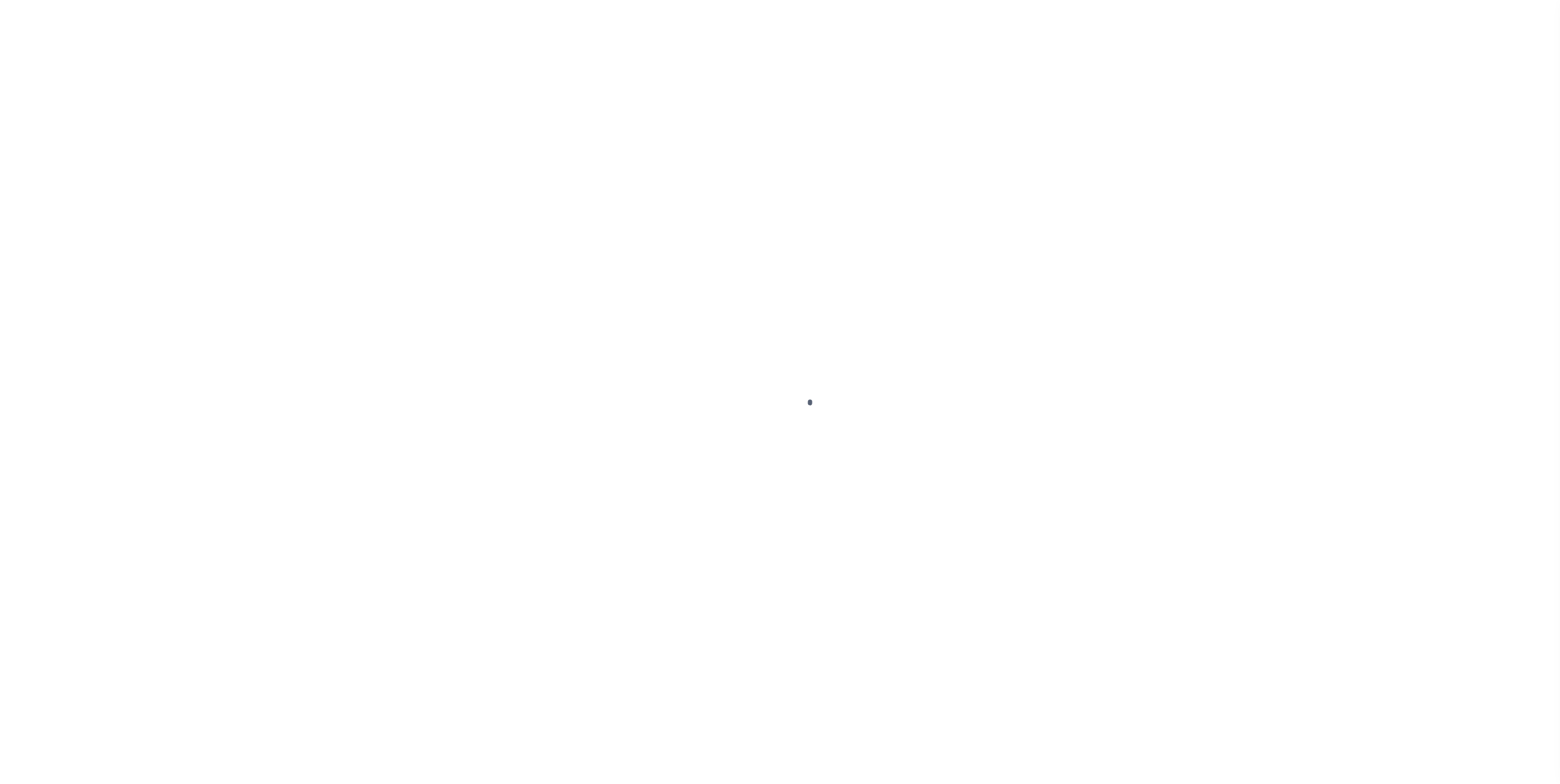
type input "04/23/2025"
select select "DUE"
select select "15"
type input "$1,809.23"
type input "$578.89"
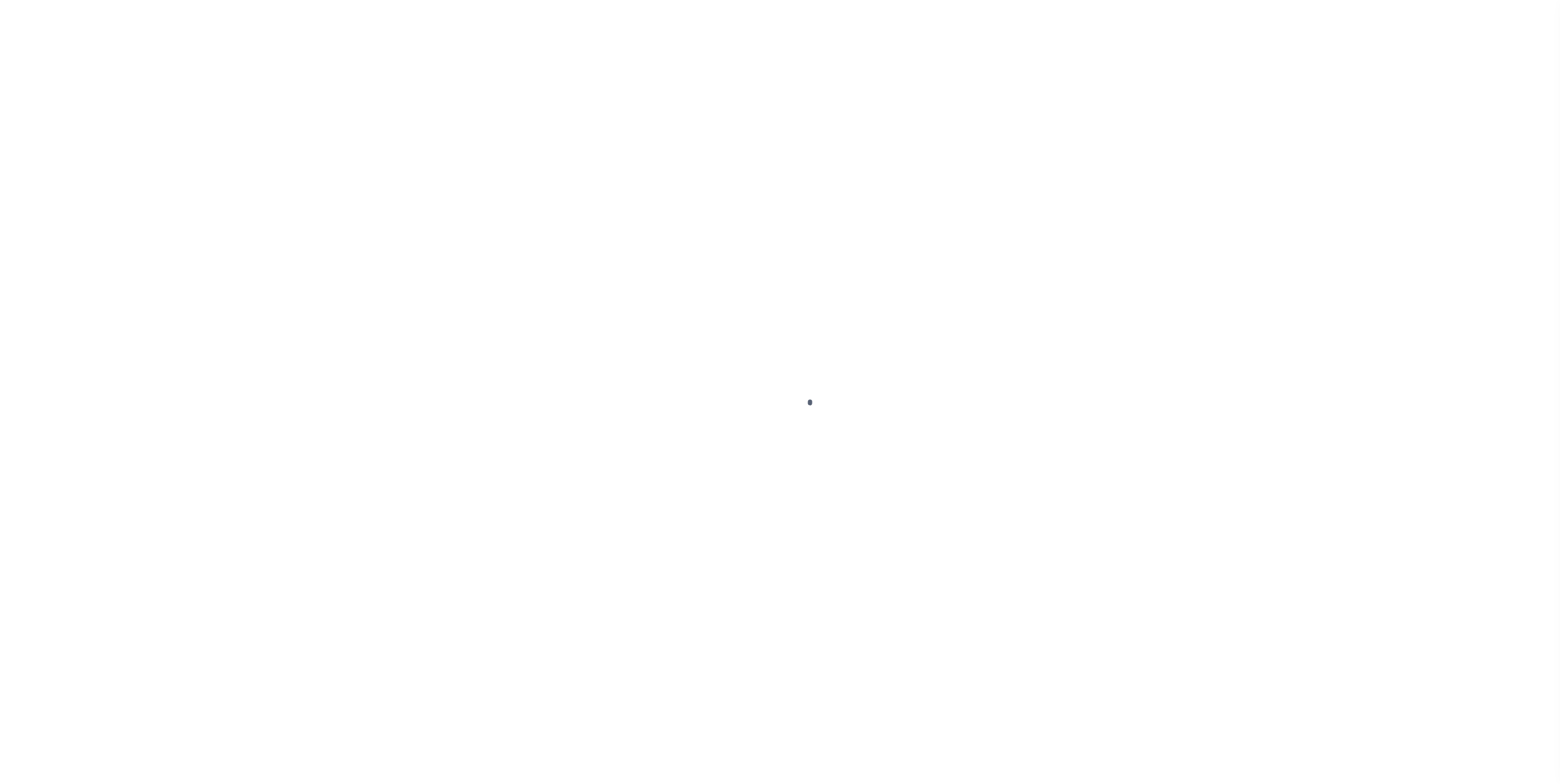
type input "$704.47"
type input "$1,104.76"
type input "$1,683.65"
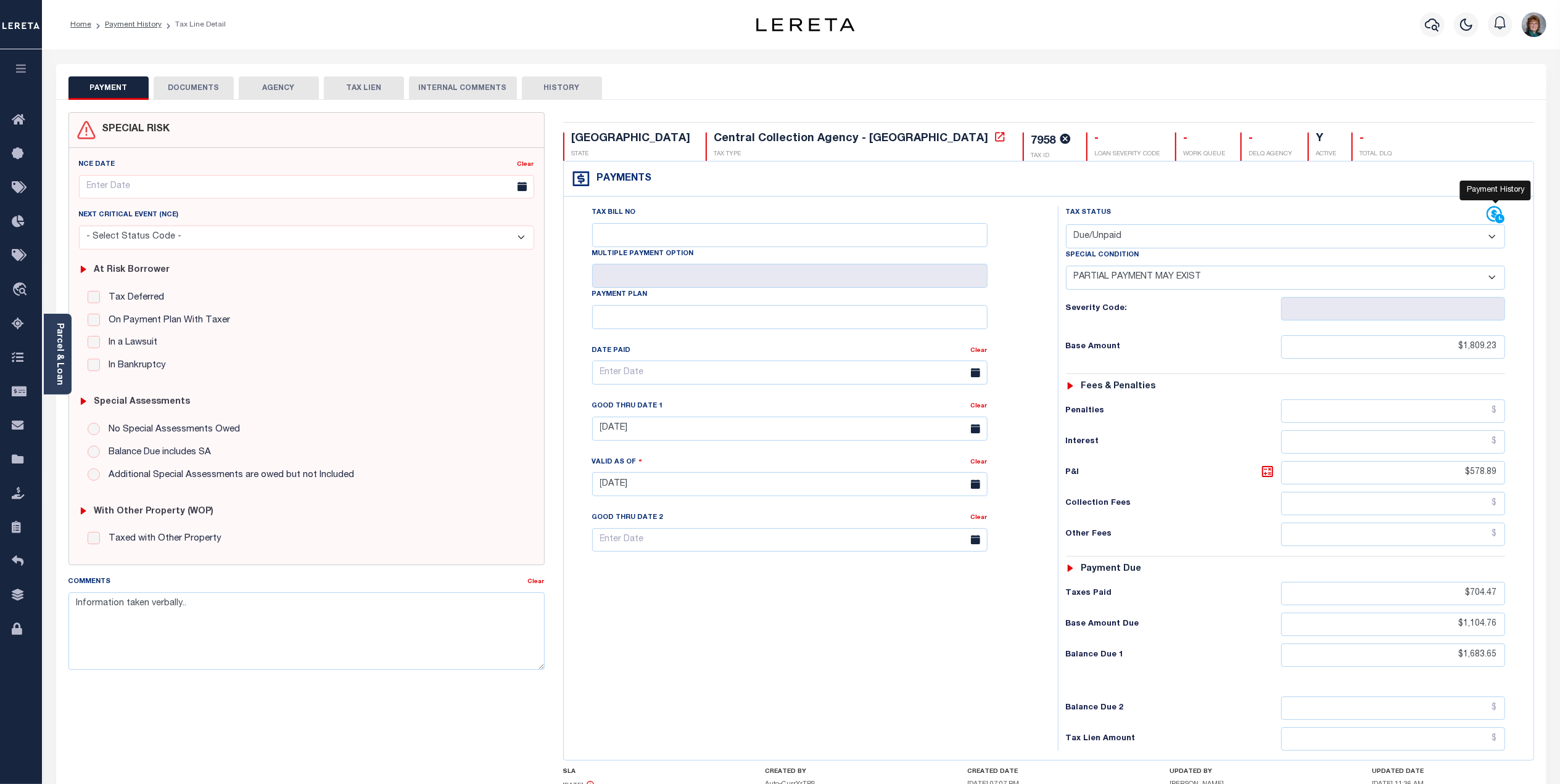
click at [1491, 214] on icon at bounding box center [1496, 215] width 19 height 19
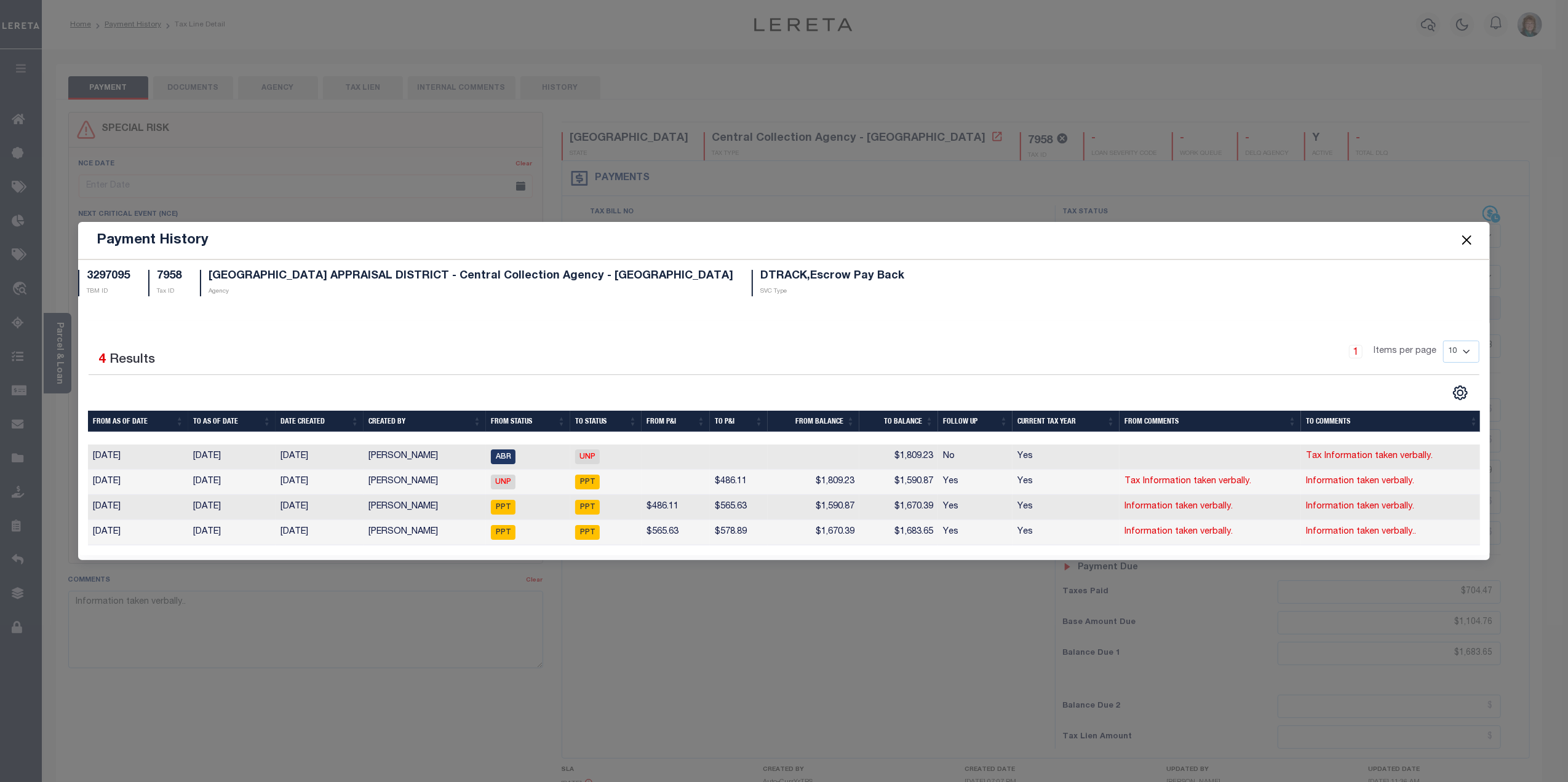
click at [1460, 236] on button "Close" at bounding box center [1467, 240] width 16 height 16
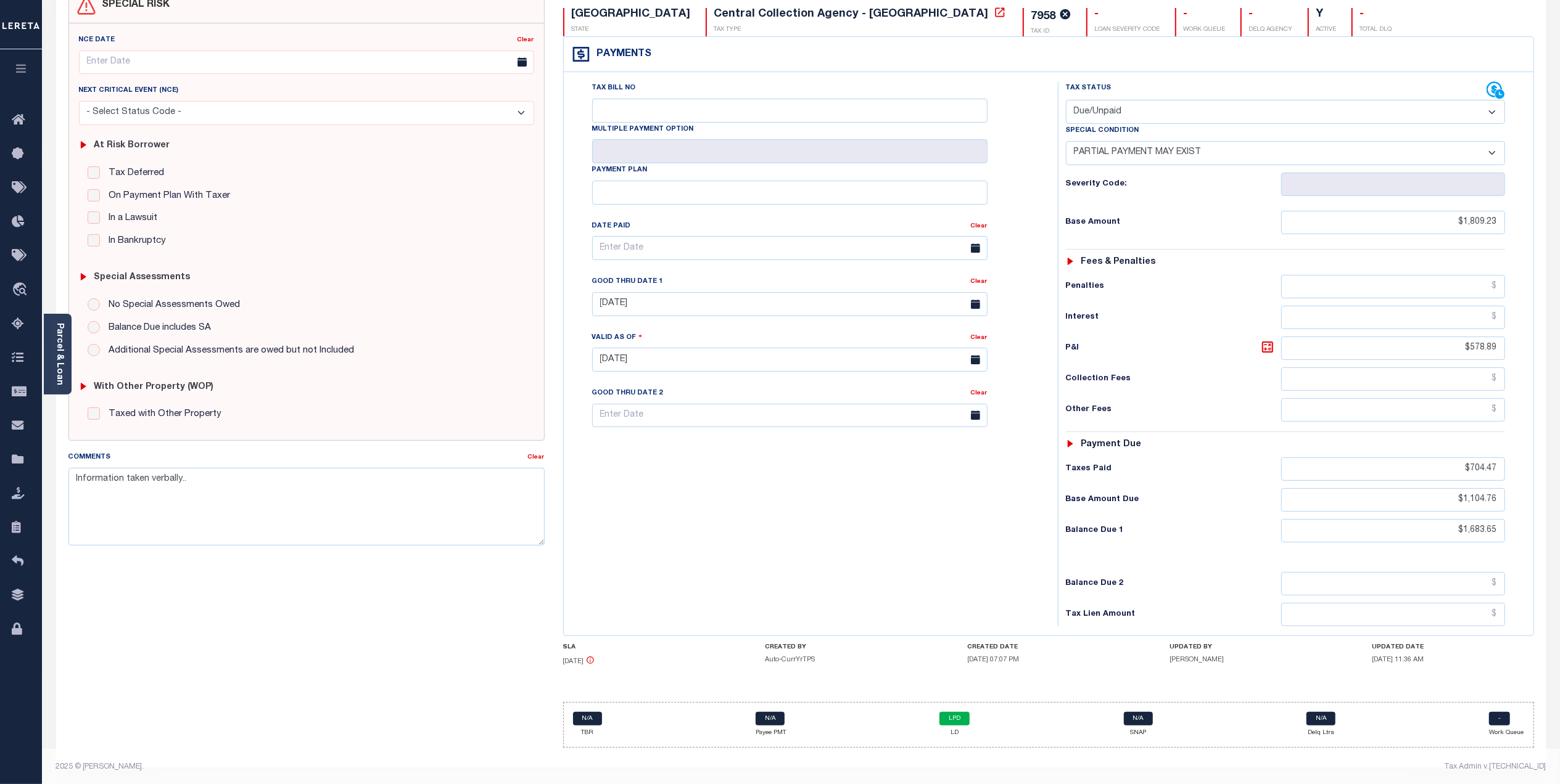
scroll to position [132, 0]
click at [946, 720] on link "LPD" at bounding box center [954, 717] width 30 height 14
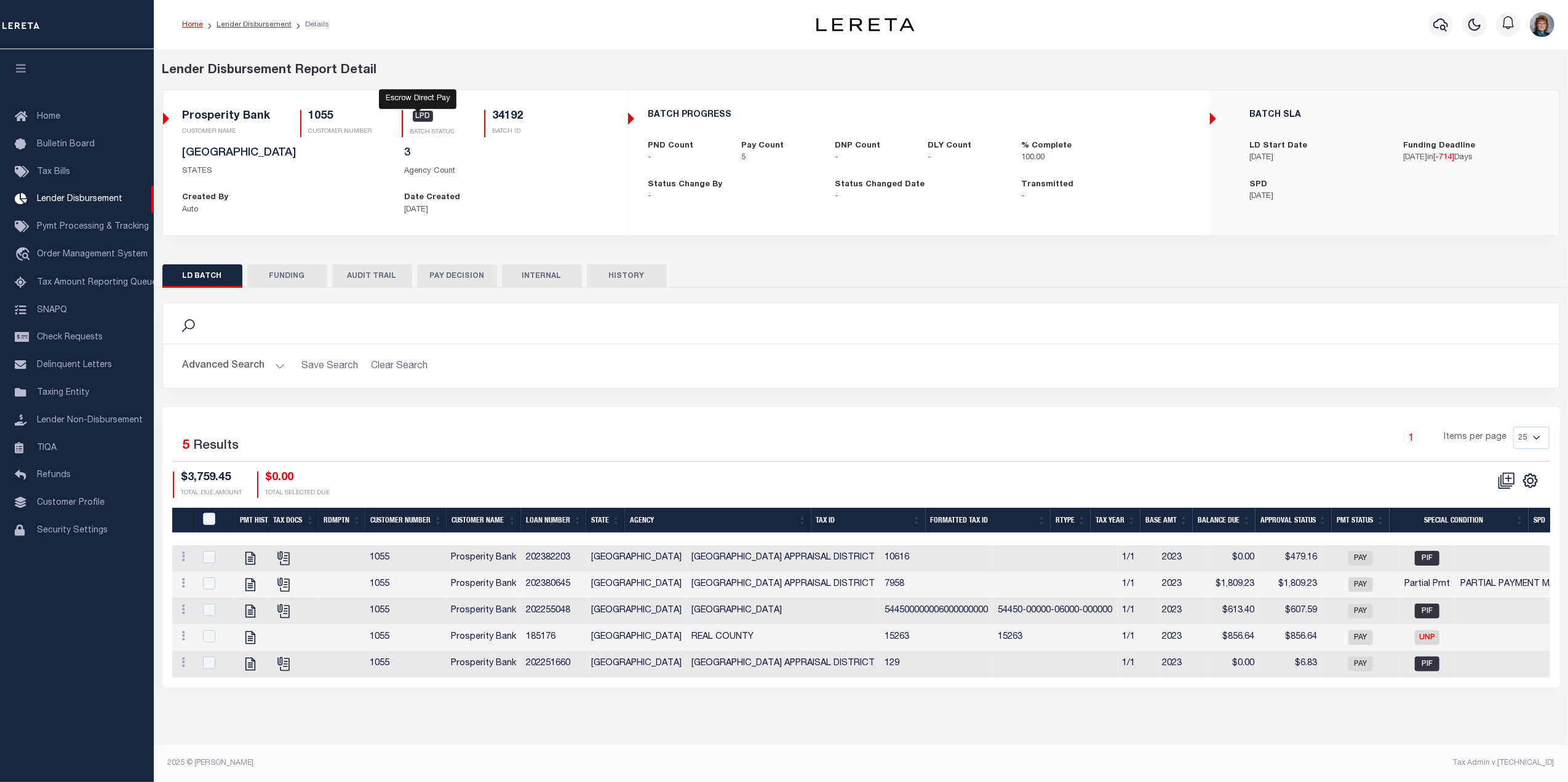
click at [416, 113] on span "LPD" at bounding box center [423, 116] width 21 height 11
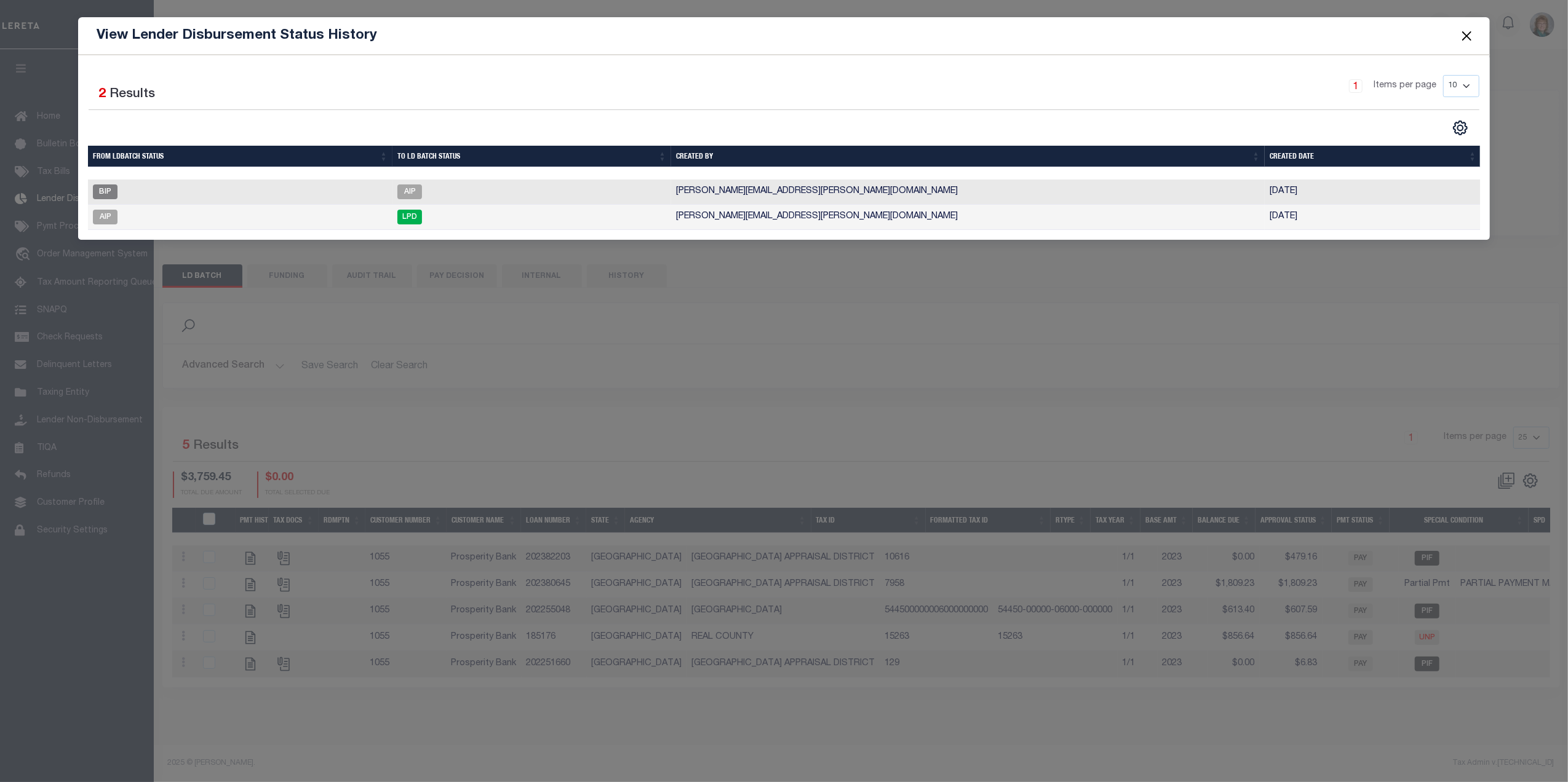
click at [1463, 34] on button "Close" at bounding box center [1467, 36] width 16 height 16
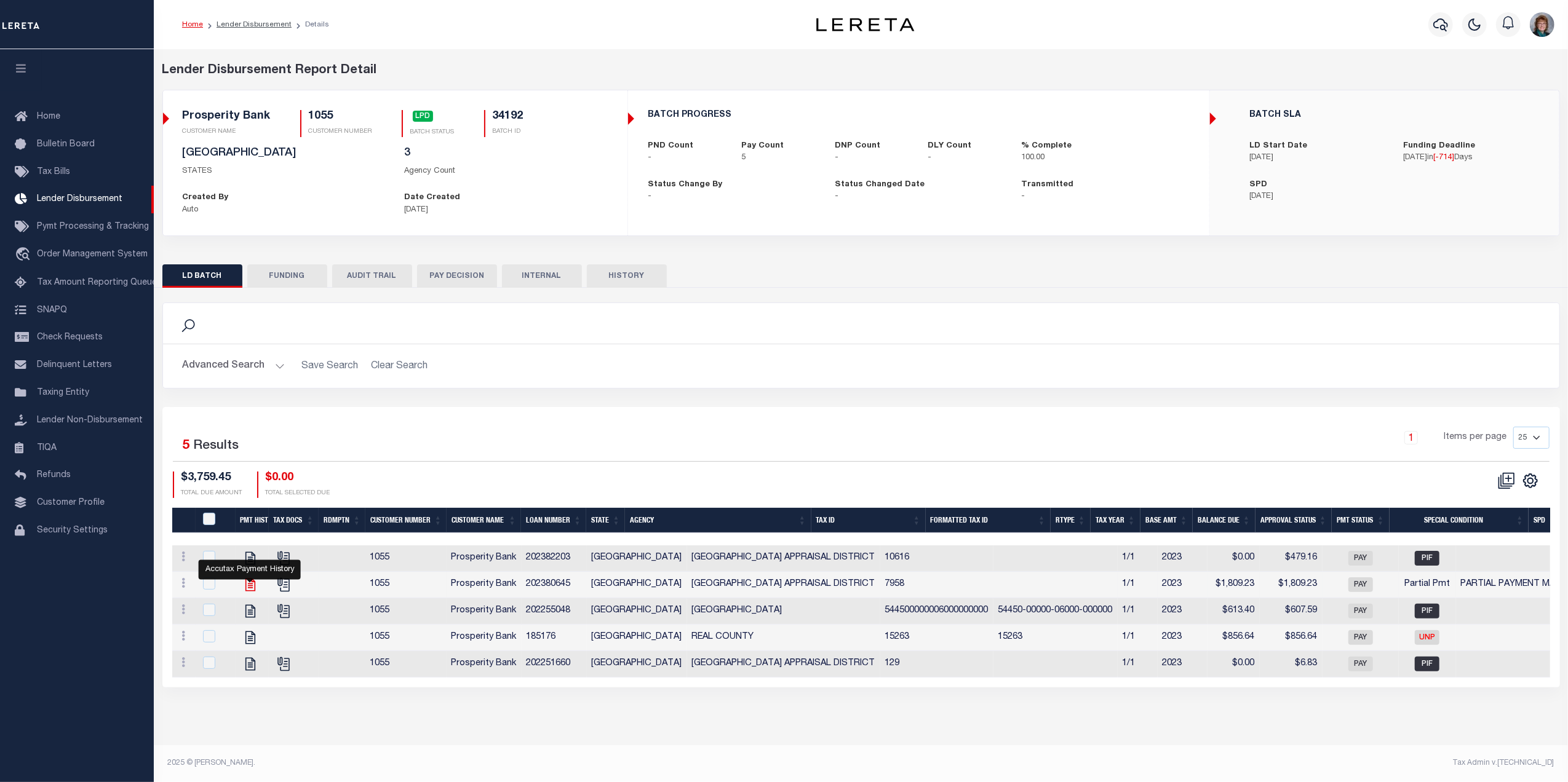
click at [247, 590] on icon "" at bounding box center [250, 585] width 16 height 16
checkbox input "true"
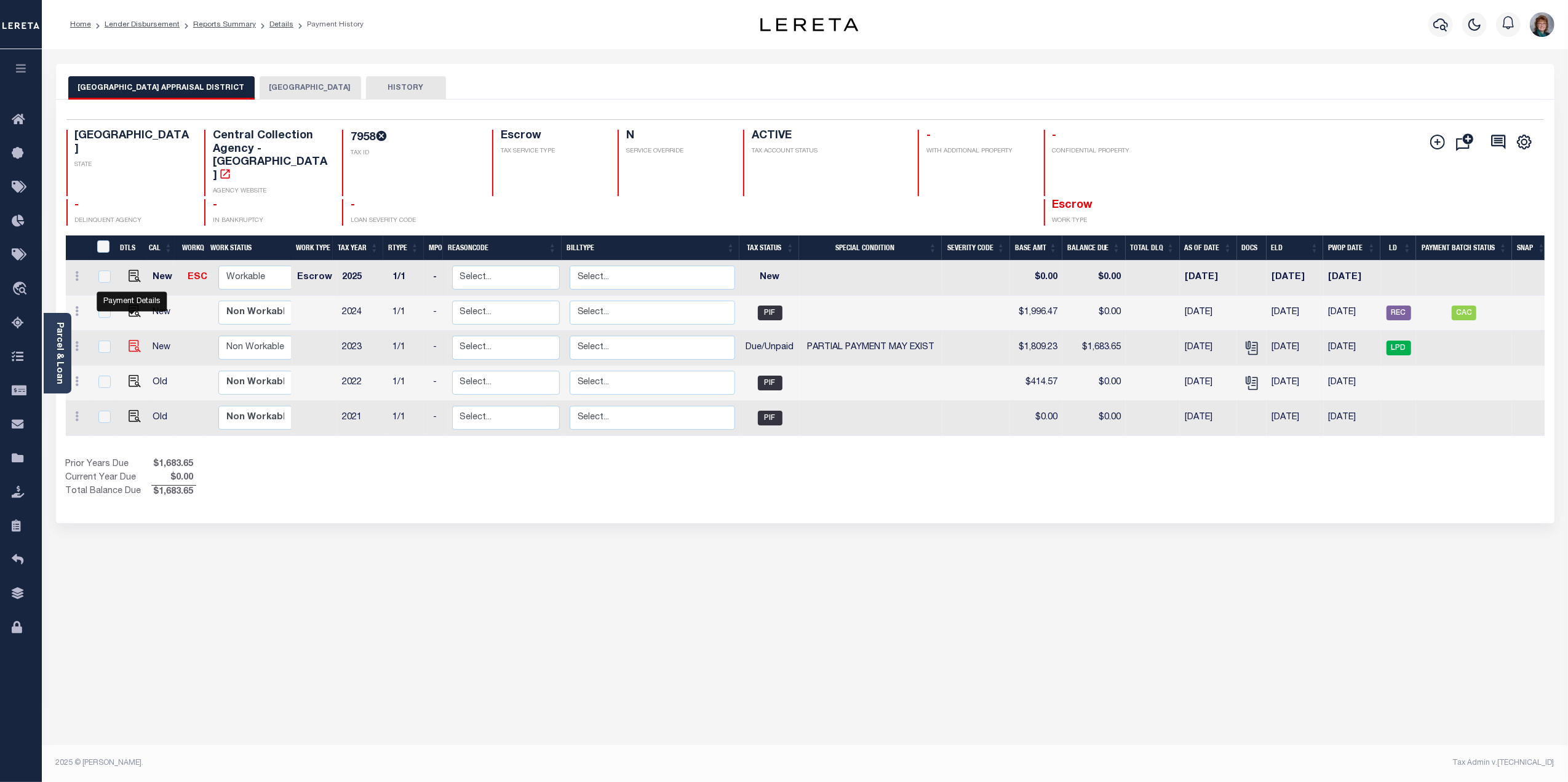
click at [128, 340] on img "" at bounding box center [134, 346] width 12 height 12
checkbox input "true"
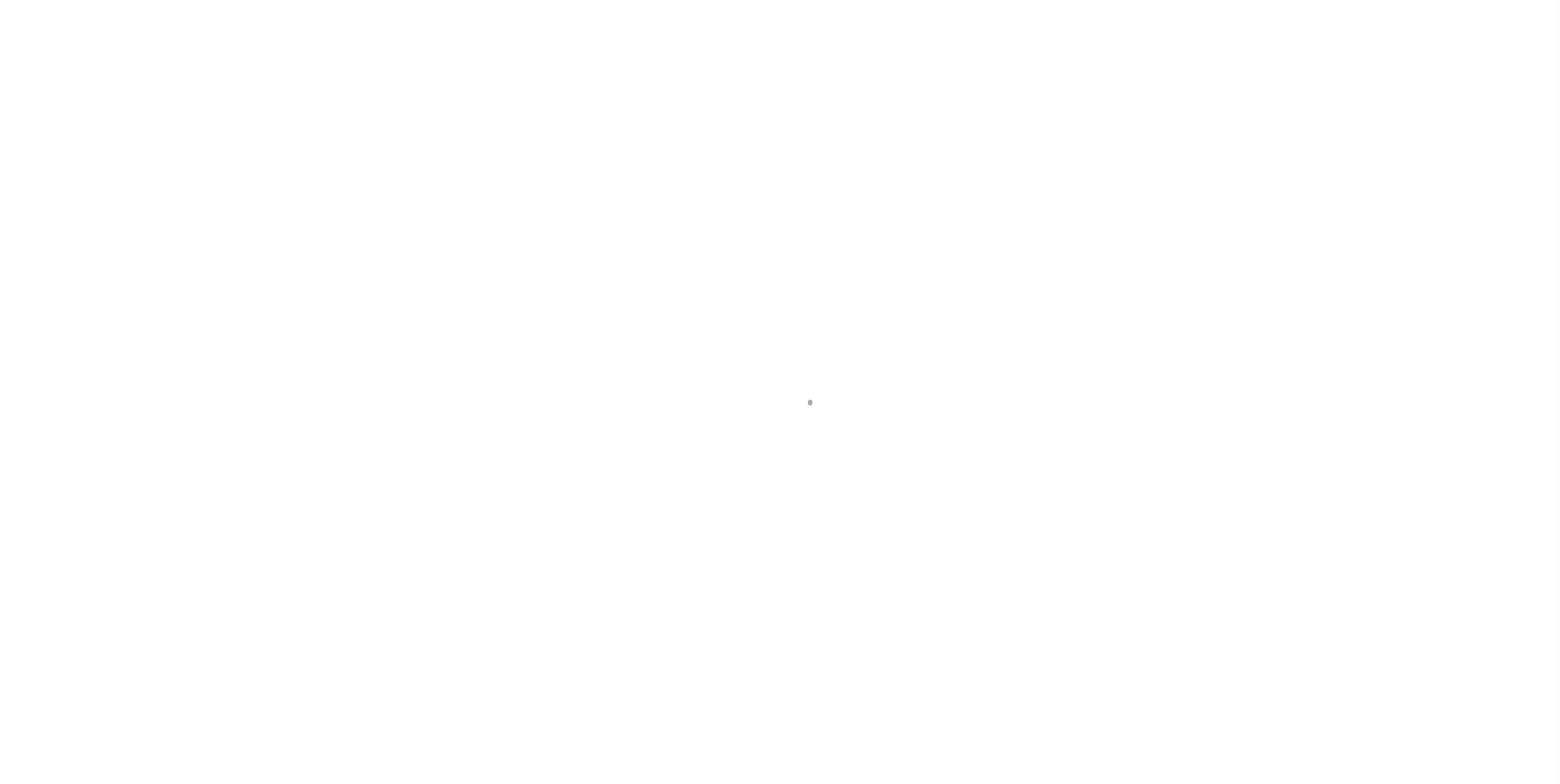
select select "DUE"
select select "15"
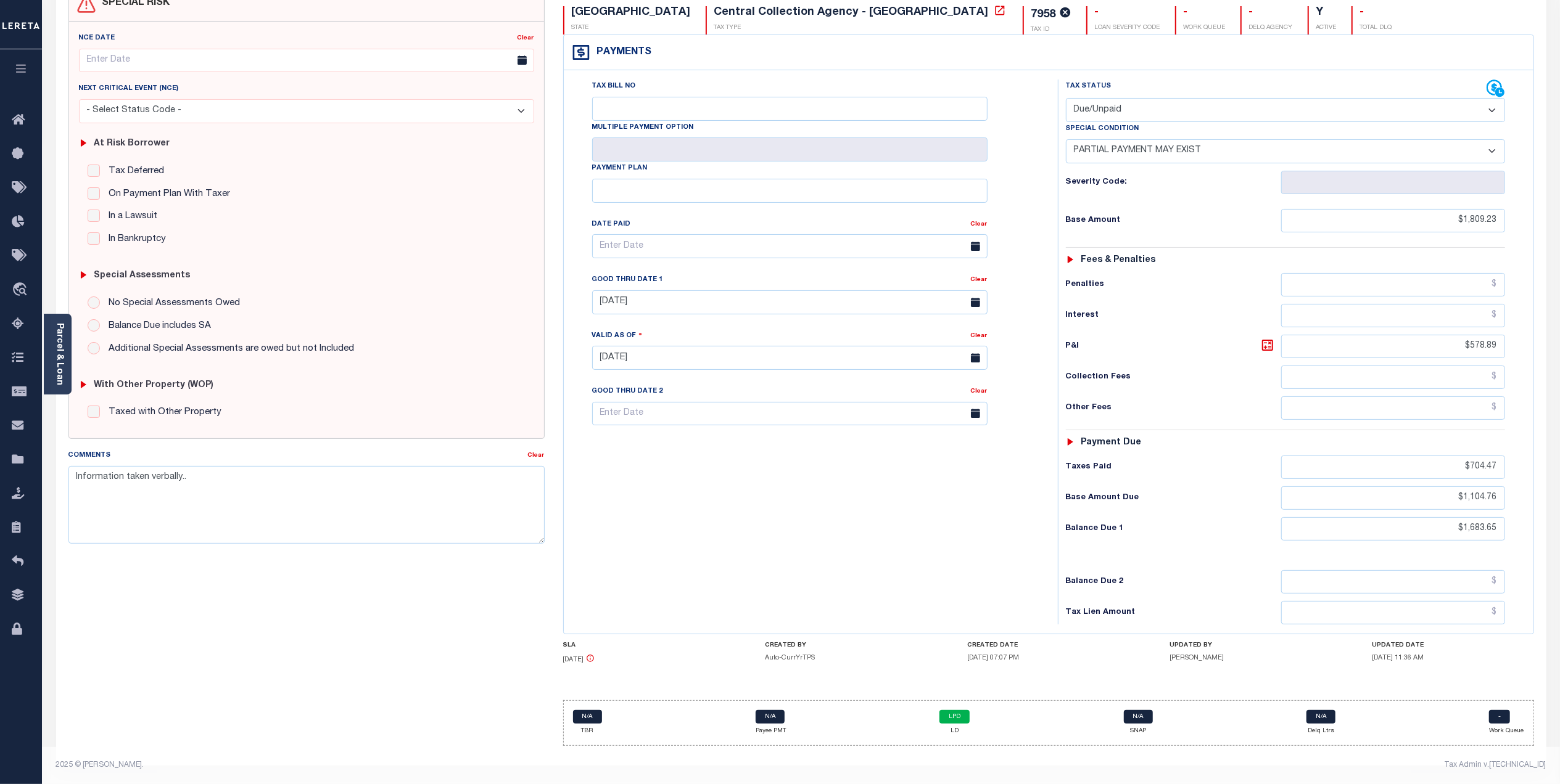
scroll to position [132, 0]
click at [1494, 82] on icon at bounding box center [1494, 88] width 16 height 16
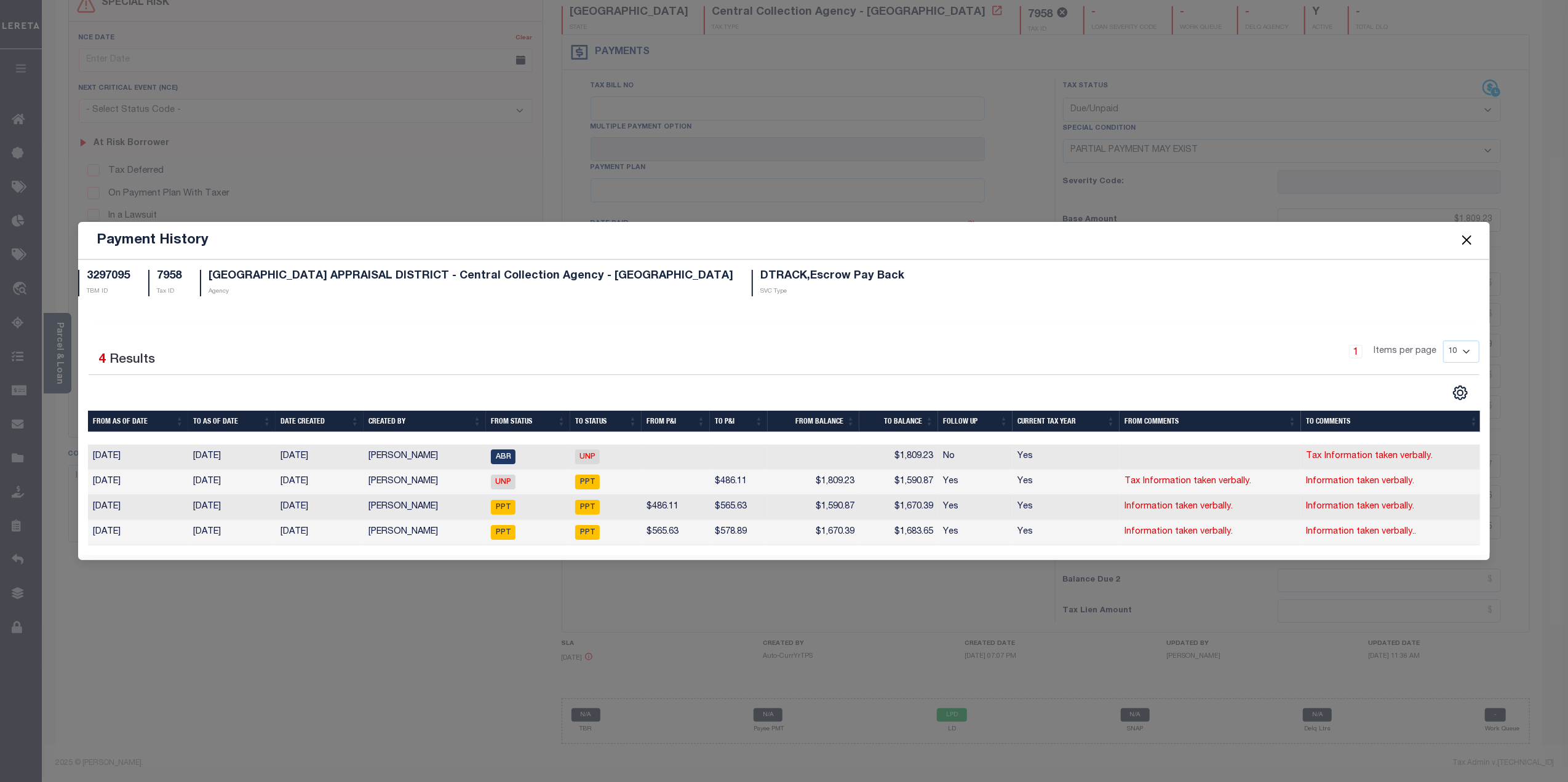
click at [1465, 237] on button "Close" at bounding box center [1467, 240] width 16 height 16
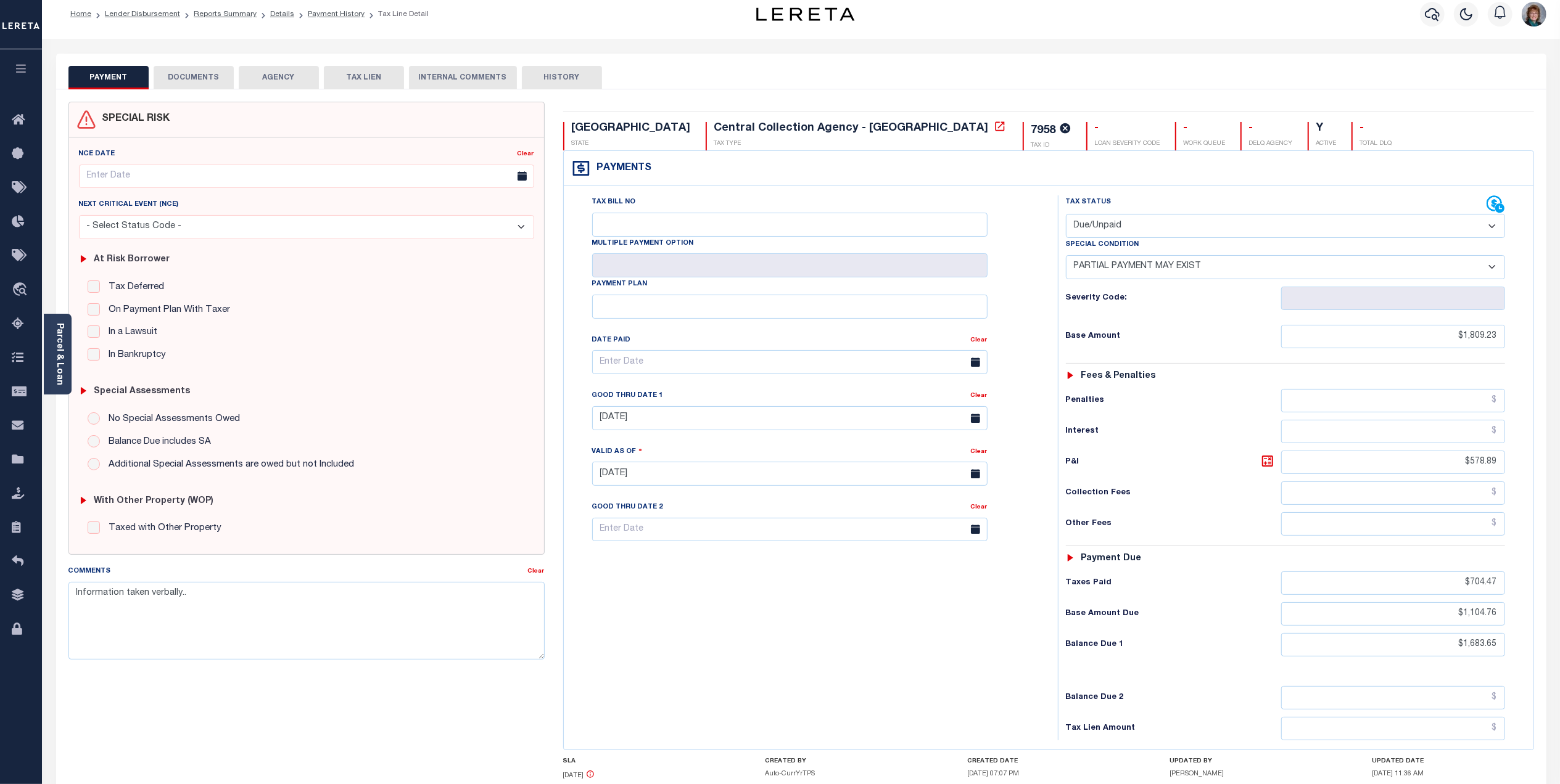
scroll to position [0, 0]
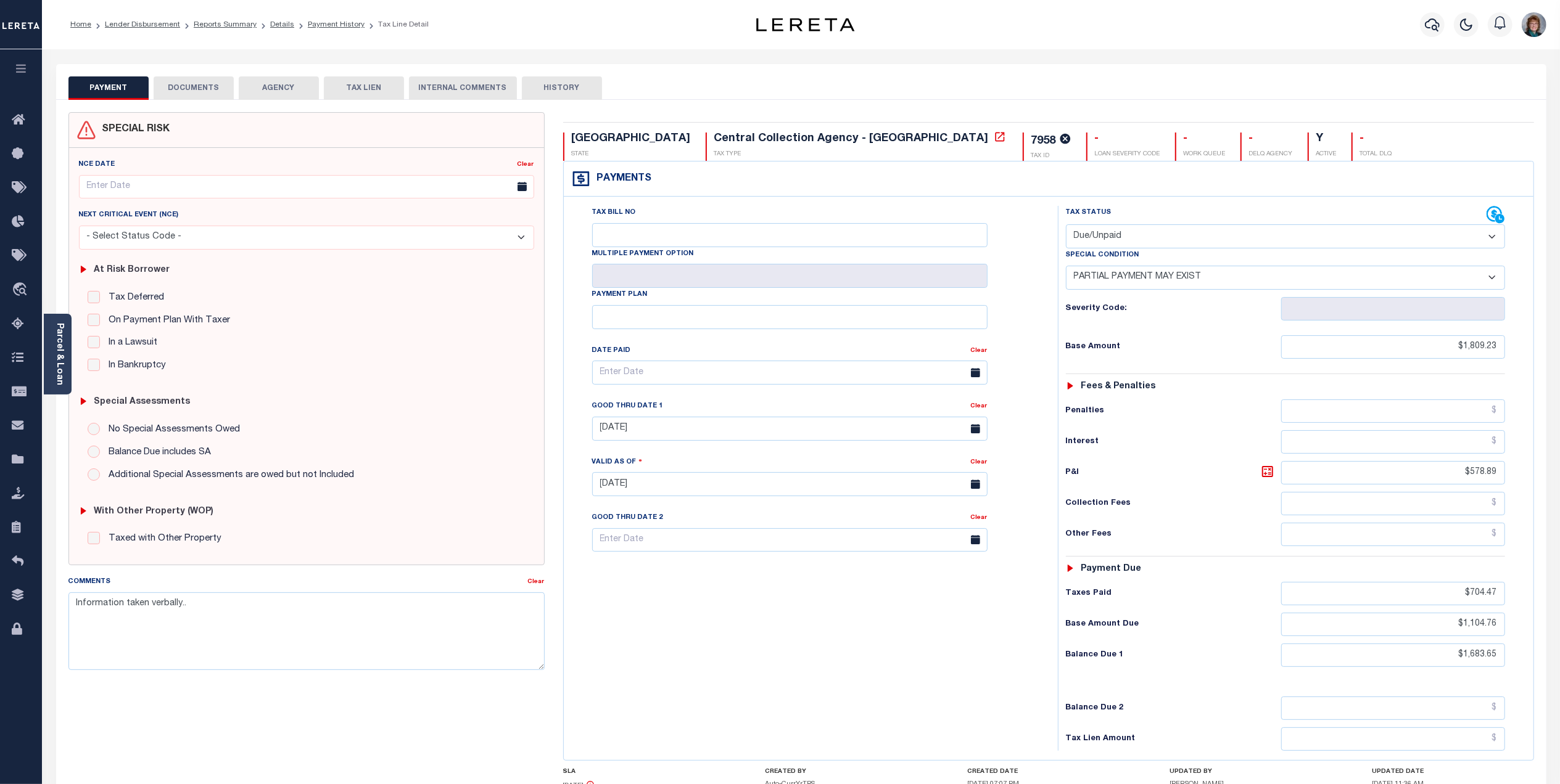
click at [332, 31] on ol "Home Lender Disbursement Reports Summary Details Payment History Tax Line Detail" at bounding box center [250, 24] width 378 height 26
click at [331, 26] on link "Payment History" at bounding box center [336, 24] width 56 height 7
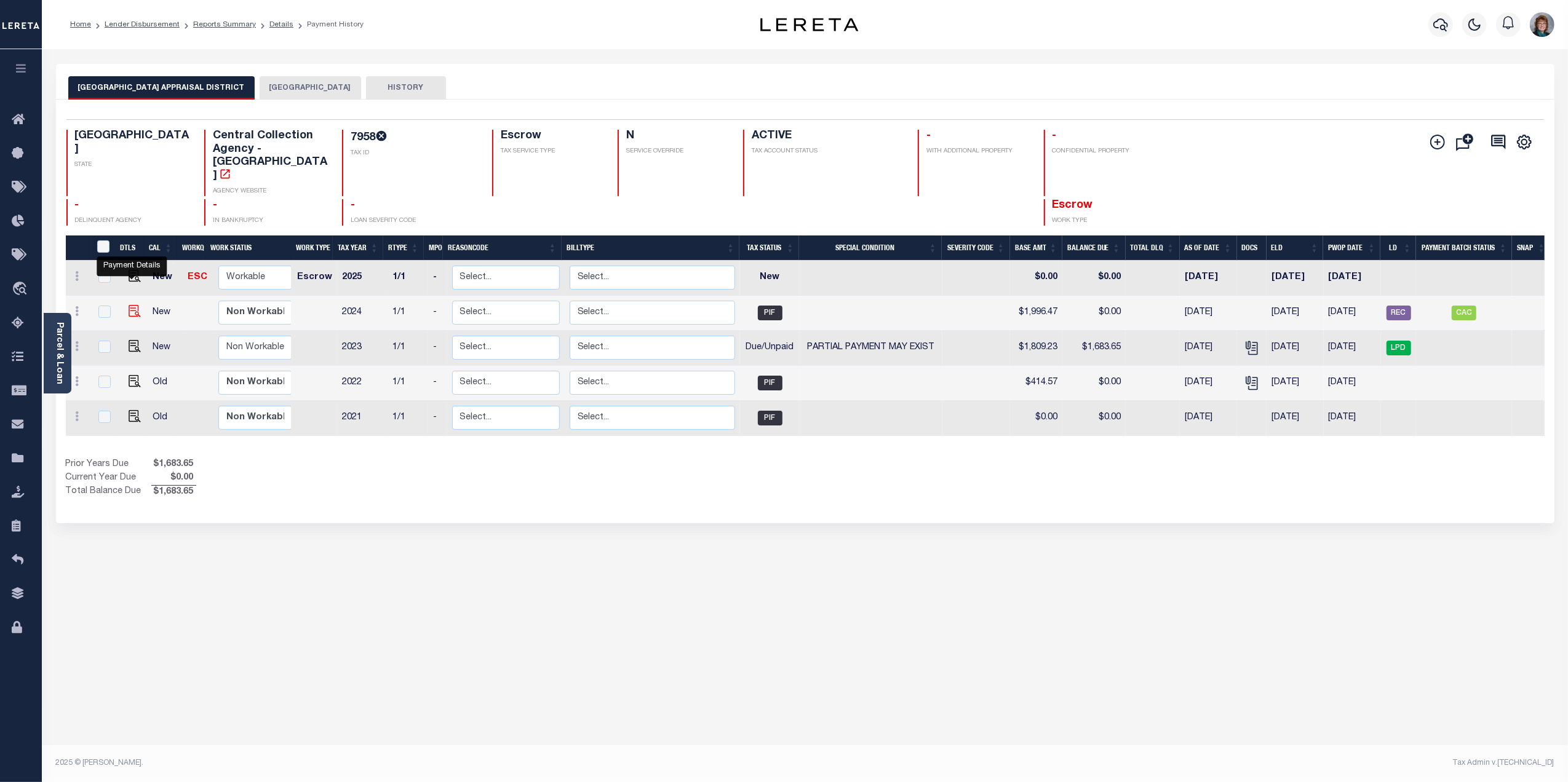
click at [133, 305] on img "" at bounding box center [134, 311] width 12 height 12
checkbox input "true"
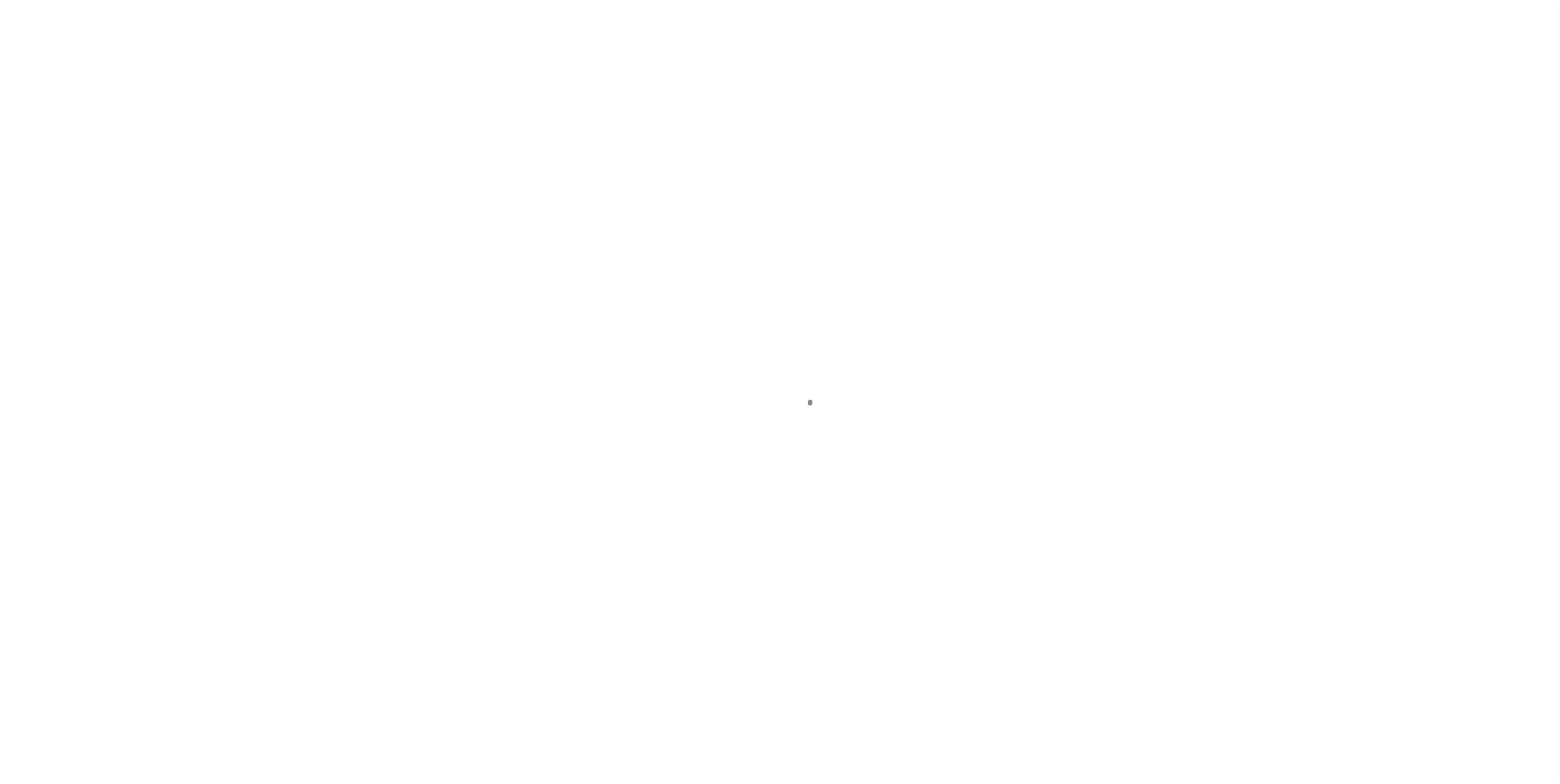
select select "PIF"
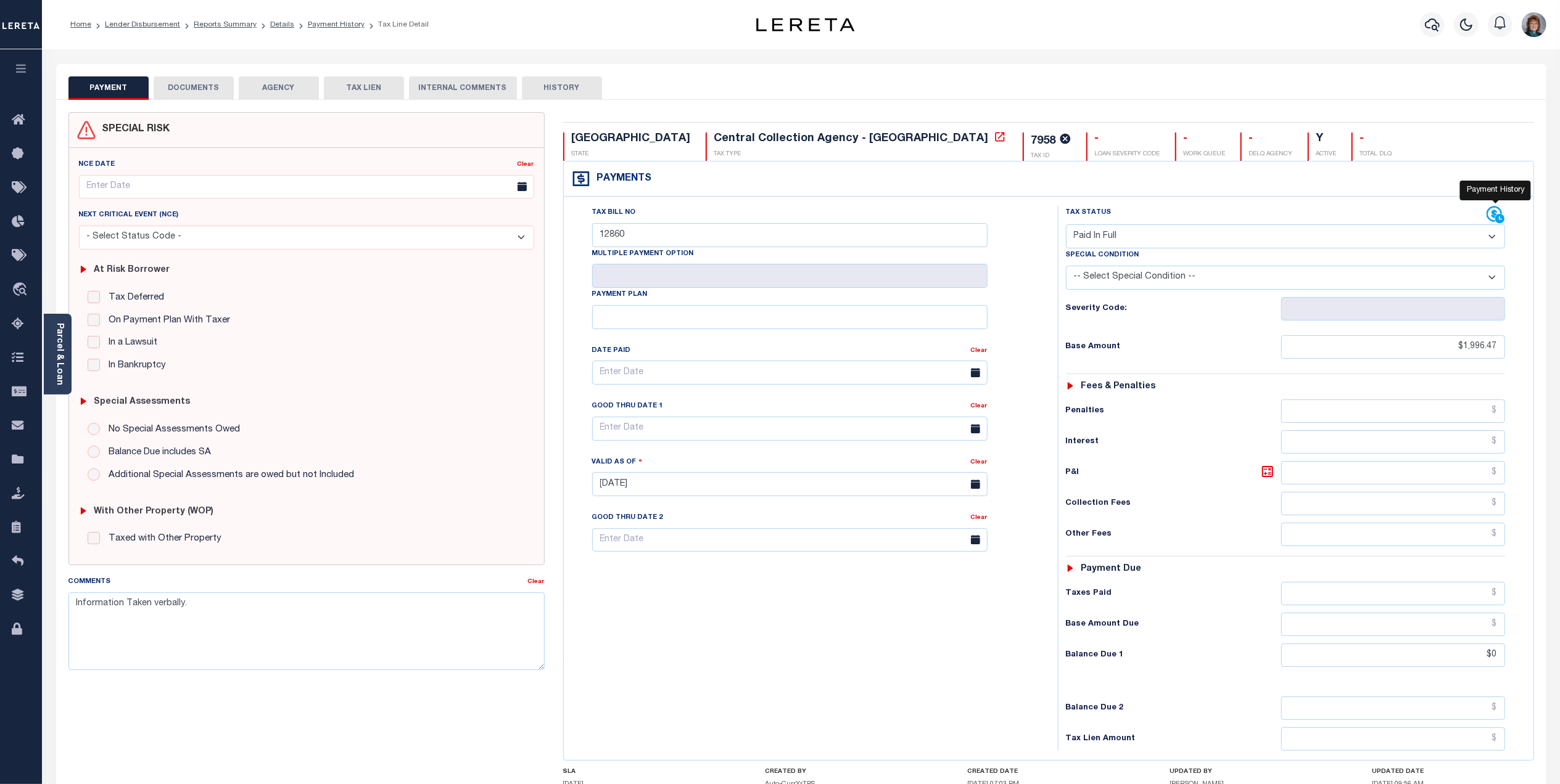
click at [1493, 213] on icon at bounding box center [1494, 214] width 16 height 16
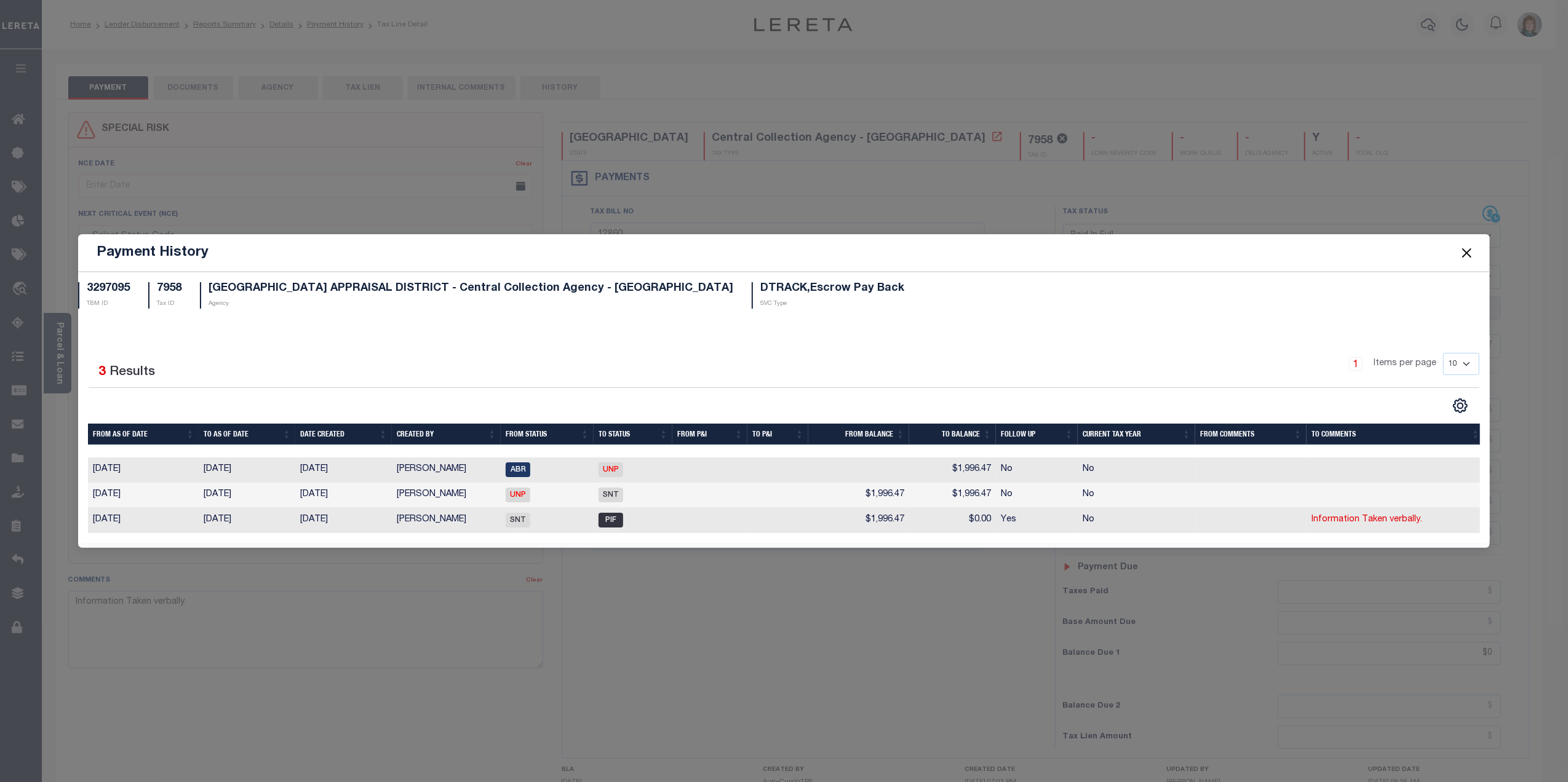
click at [1468, 254] on button "Close" at bounding box center [1467, 252] width 16 height 16
